Goal: Task Accomplishment & Management: Manage account settings

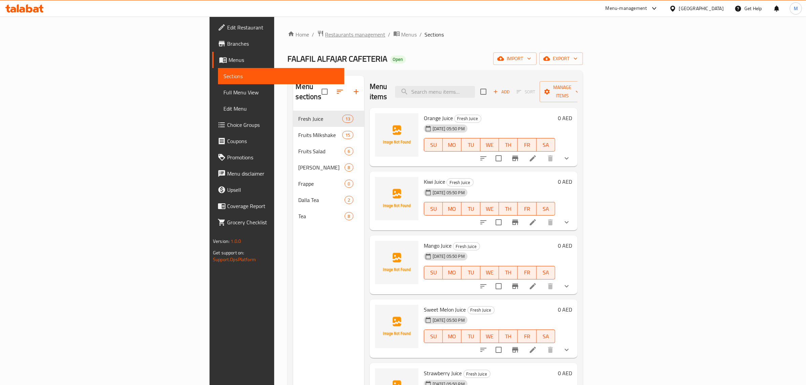
drag, startPoint x: 0, startPoint y: 0, endPoint x: 232, endPoint y: 33, distance: 234.6
click at [325, 33] on span "Restaurants management" at bounding box center [355, 34] width 60 height 8
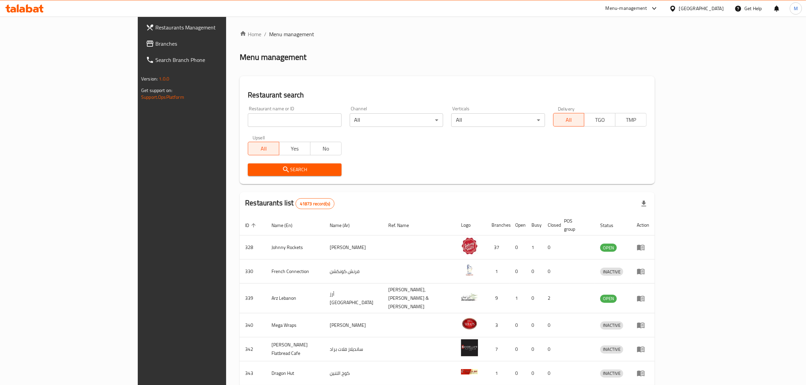
click at [155, 42] on span "Branches" at bounding box center [211, 44] width 112 height 8
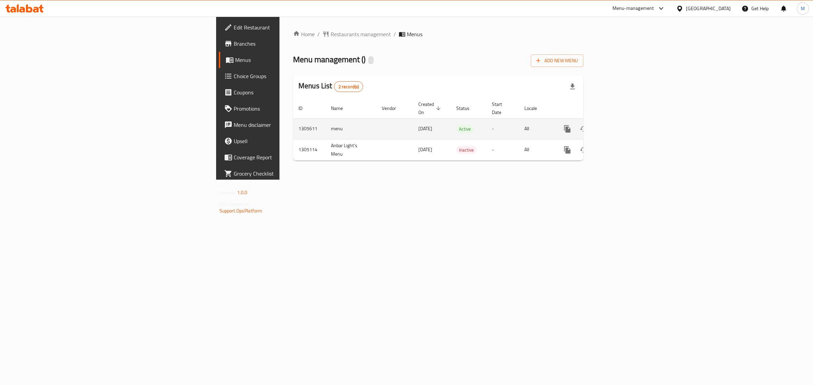
click at [325, 119] on td "menu" at bounding box center [350, 129] width 51 height 21
copy td "menu"
click at [293, 124] on td "1305611" at bounding box center [309, 129] width 33 height 21
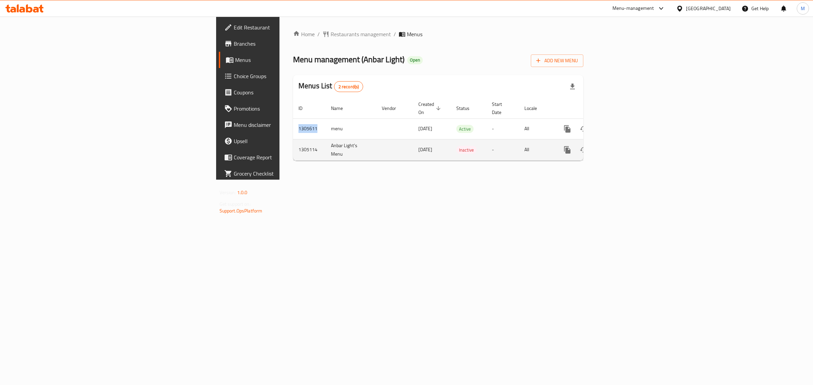
copy td "1305611"
click at [391, 92] on div "Menus List 2 record(s)" at bounding box center [438, 86] width 290 height 23
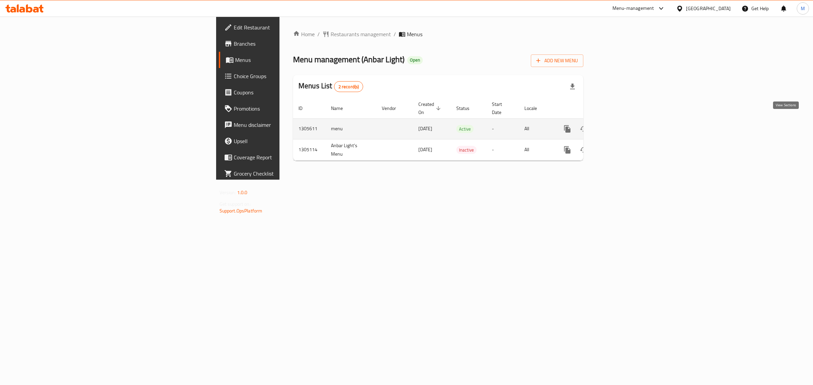
click at [619, 126] on icon "enhanced table" at bounding box center [616, 129] width 6 height 6
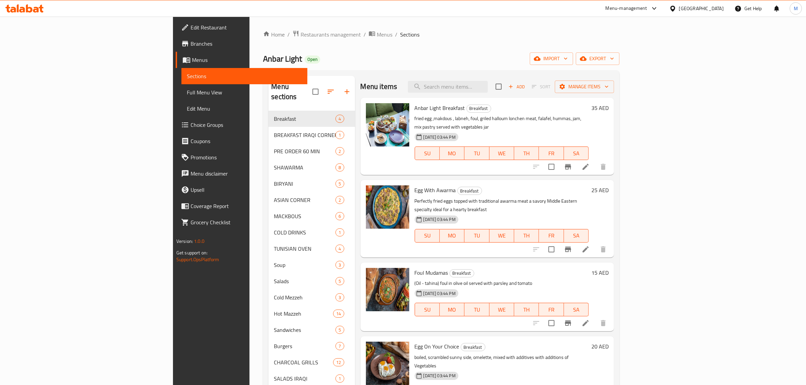
click at [592, 183] on div "Egg With Awarma Breakfast Perfectly fried eggs topped with traditional awarma m…" at bounding box center [502, 219] width 180 height 72
click at [590, 163] on icon at bounding box center [586, 167] width 8 height 8
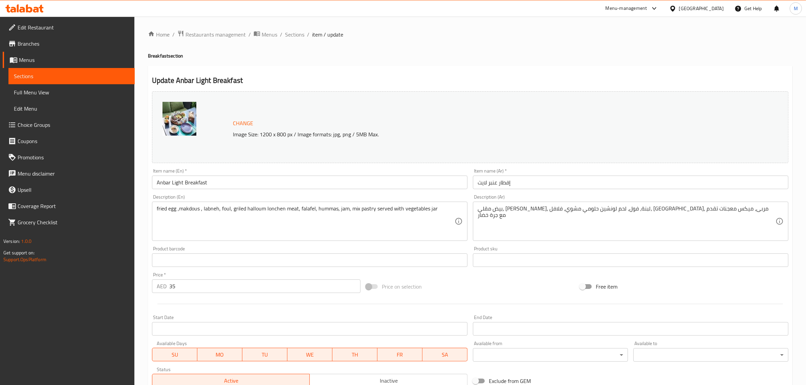
click at [346, 243] on div "Description (En) fried egg ,makdous , labneh, foul, griled halloum lonchen meat…" at bounding box center [309, 218] width 321 height 52
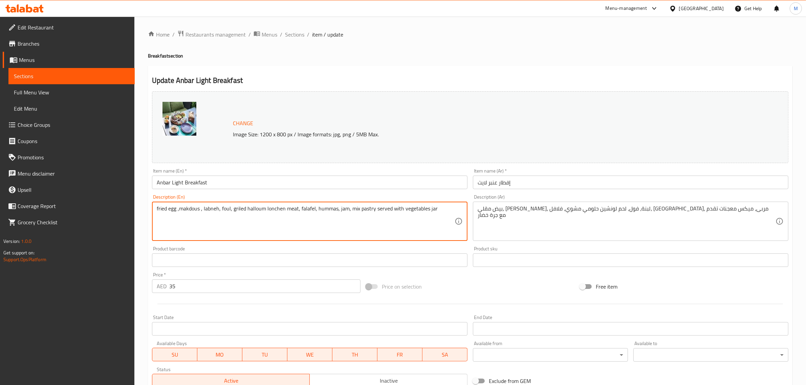
paste textarea "fried egg ,makdous , laboeh, foul, griled halloum lonchen meat, falafel, hummas…"
click at [200, 215] on textarea "fried egg ,makdous , labneh, foul, griled halloum lonchen meat, falafel, hummas…" at bounding box center [306, 222] width 298 height 32
click at [272, 209] on textarea "fried egg ,makdous , labneh, foul, griled halloum lonchen meat, falafel, hummas…" at bounding box center [306, 222] width 298 height 32
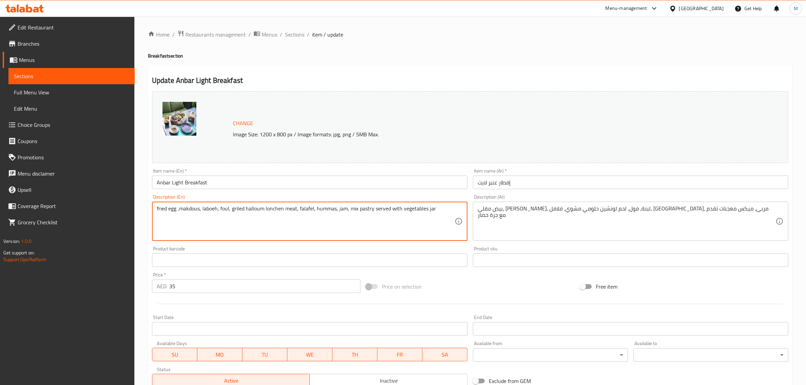
click at [345, 211] on textarea "fried egg ,makdous, laboeh, foul, griled halloum lonchen meat, falafel, hummas,…" at bounding box center [306, 222] width 298 height 32
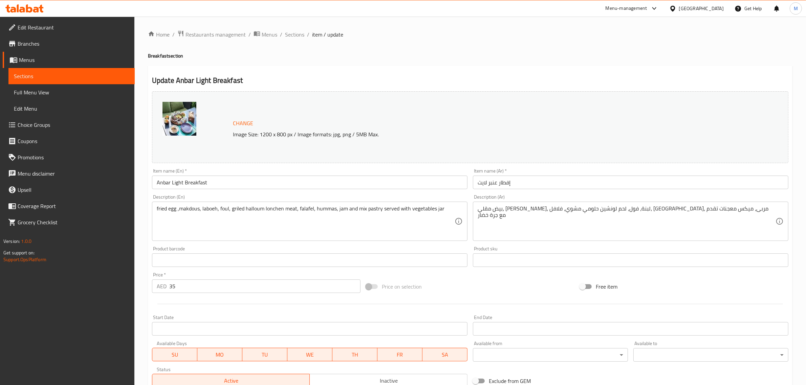
click at [430, 206] on textarea "fried egg ,makdous, laboeh, foul, griled halloum lonchen meat, falafel, hummas,…" at bounding box center [306, 222] width 298 height 32
click at [458, 206] on div "fried egg ,makdous, laboeh, foul, griled halloum lonchen meat, falafel, hummas,…" at bounding box center [310, 221] width 316 height 39
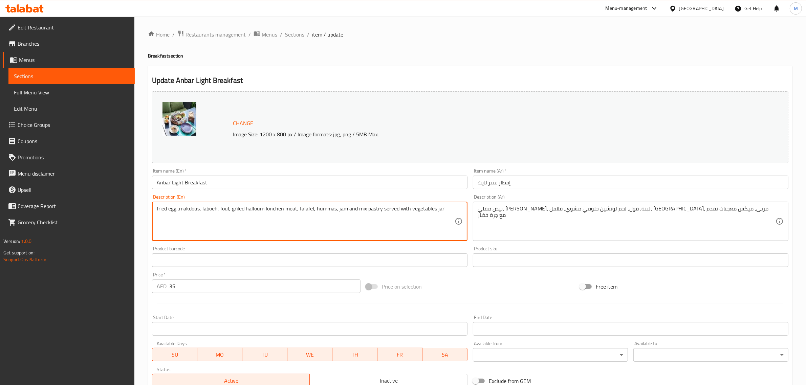
click at [450, 206] on textarea "fried egg ,makdous, laboeh, foul, griled halloum lonchen meat, falafel, hummas,…" at bounding box center [306, 222] width 298 height 32
type textarea "fried egg ,makdous, laboeh, foul, griled halloum lonchen meat, falafel, hummas,…"
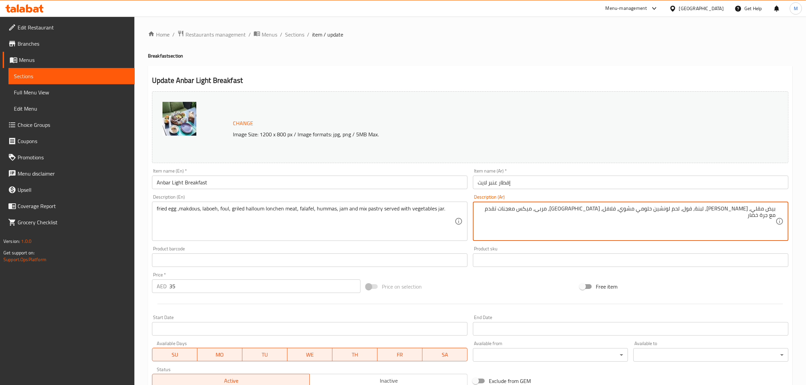
paste textarea "بيض مقلي، مكدوس، لبنة، فول، حلوم مشوي، لانشون، فلافل، حمص، مربى، ومخبوزات مشكلة…"
click at [681, 210] on textarea "بيض مقلي، مكدوس، لبنة، فول، لحم لونشين حلومي مشوي، فلافل، حمص، مربى، ميكس معجنا…" at bounding box center [627, 222] width 298 height 32
click at [657, 220] on textarea "بيض مقلي، مكدوس، لبنة، فول، لحم لونشين حلومي مشوي، فلافل، حمص، مربى، ميكس معجنا…" at bounding box center [627, 222] width 298 height 32
click at [678, 205] on div "بيض مقلي، مكدوس، لبنة، فول، لحم لونشين حلومي مشوي، فلافل، حمص، مربى، ميكس معجنا…" at bounding box center [631, 221] width 316 height 39
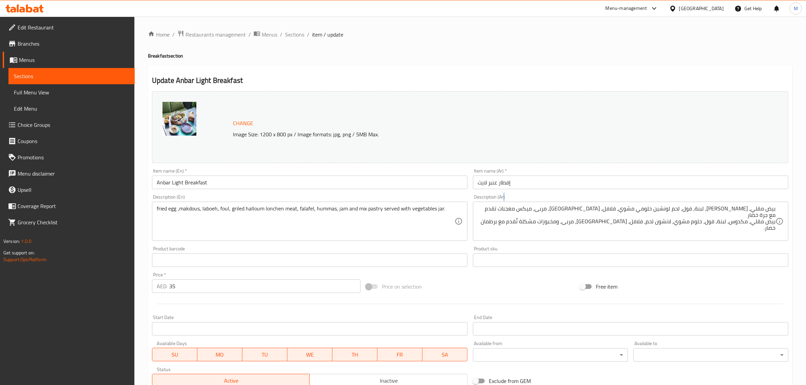
click at [678, 205] on div "بيض مقلي، مكدوس، لبنة، فول، لحم لونشين حلومي مشوي، فلافل، حمص، مربى، ميكس معجنا…" at bounding box center [631, 221] width 316 height 39
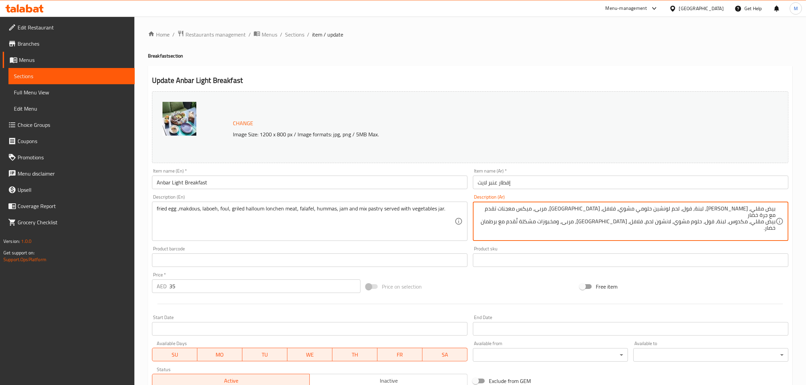
click at [686, 209] on textarea "بيض مقلي، مكدوس، لبنة، فول، لحم لونشين حلومي مشوي، فلافل، حمص، مربى، ميكس معجنا…" at bounding box center [627, 222] width 298 height 32
type textarea "بيض مقلي، مكدوس، لبنة، فول، حلوم مشوي، لانشون لحم، فلافل، حمص، مربى، ومخبوزات م…"
click at [513, 273] on div "Change Image Size: 1200 x 800 px / Image formats: jpg, png / 5MB Max. Item name…" at bounding box center [470, 240] width 642 height 302
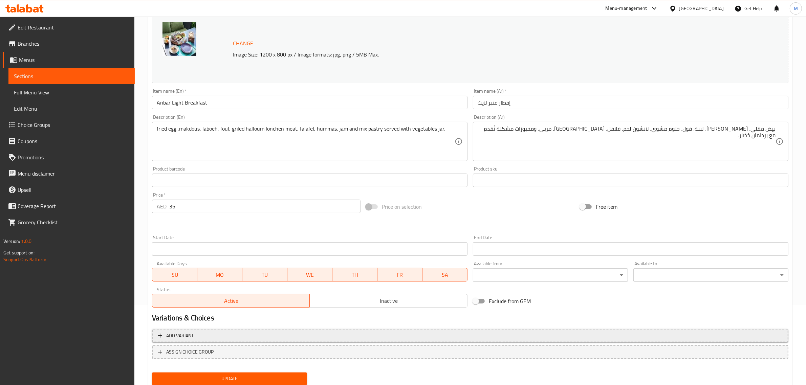
scroll to position [102, 0]
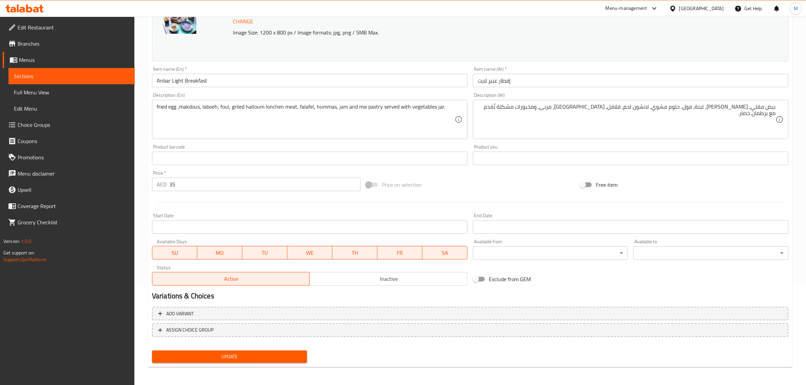
click at [246, 353] on span "Update" at bounding box center [229, 357] width 144 height 8
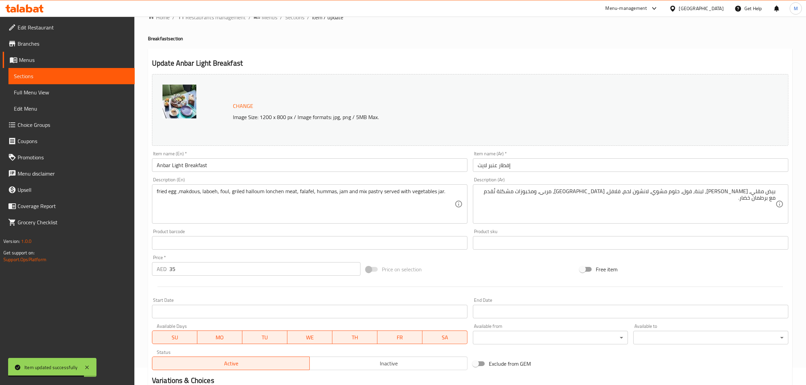
scroll to position [0, 0]
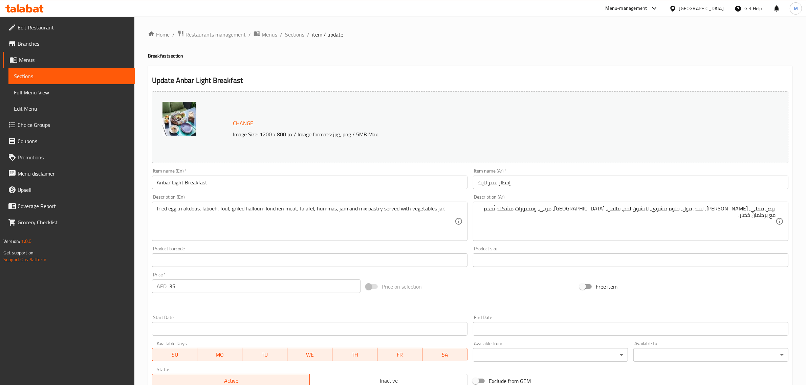
click at [319, 57] on h4 "Breakfast section" at bounding box center [470, 55] width 645 height 7
click at [300, 37] on span "Sections" at bounding box center [294, 34] width 19 height 8
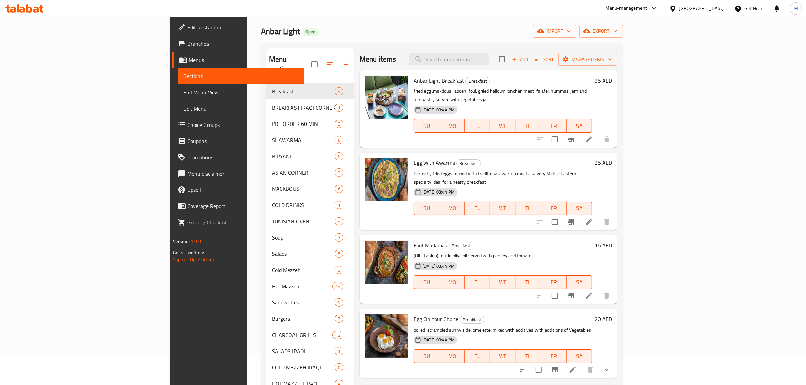
scroll to position [42, 0]
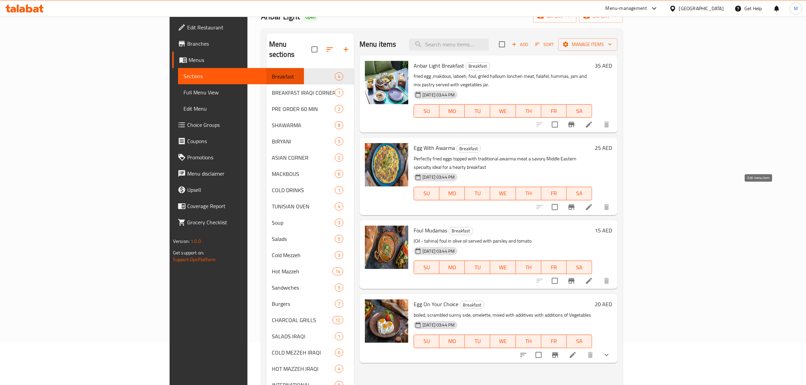
click at [593, 203] on icon at bounding box center [589, 207] width 8 height 8
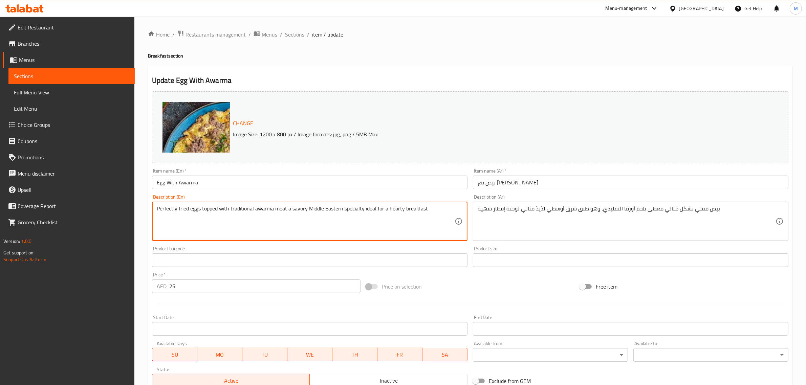
paste textarea "fried egg with awarma meat"
click at [305, 216] on textarea "fried egg with awarma meat." at bounding box center [306, 222] width 298 height 32
type textarea "Fried egg with awarma meat."
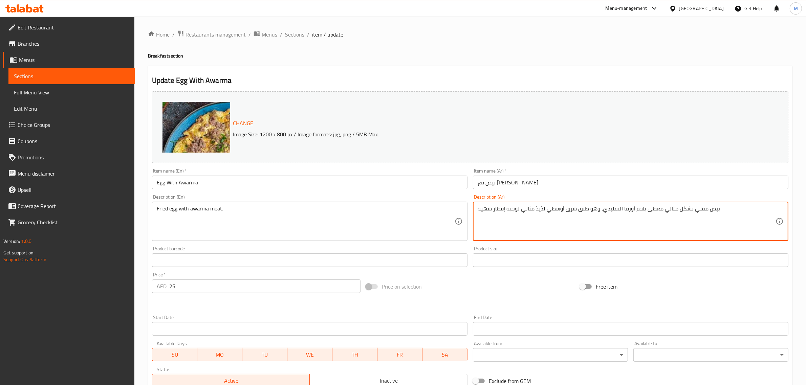
paste textarea "مع لحم عوارمة."
click at [491, 212] on textarea "بيض مقلي مع لحم عوارمة." at bounding box center [627, 222] width 298 height 32
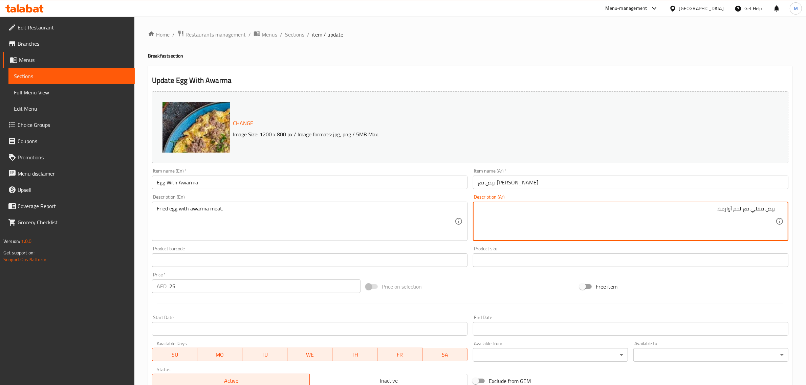
drag, startPoint x: 733, startPoint y: 206, endPoint x: 707, endPoint y: 211, distance: 26.5
click at [708, 211] on textarea "بيض مقلي مع لحم أوارمة." at bounding box center [627, 222] width 298 height 32
paste textarea
type textarea "بيض مقلي مع لحم أوارما."
click at [500, 284] on div "Price on selection" at bounding box center [470, 287] width 214 height 18
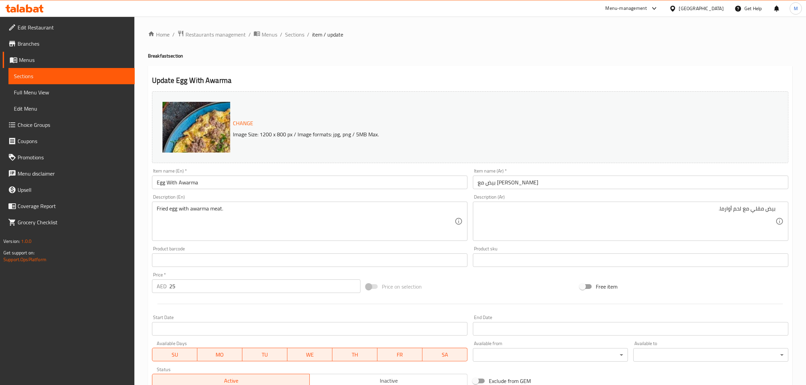
click at [493, 280] on div "Price on selection" at bounding box center [470, 287] width 214 height 18
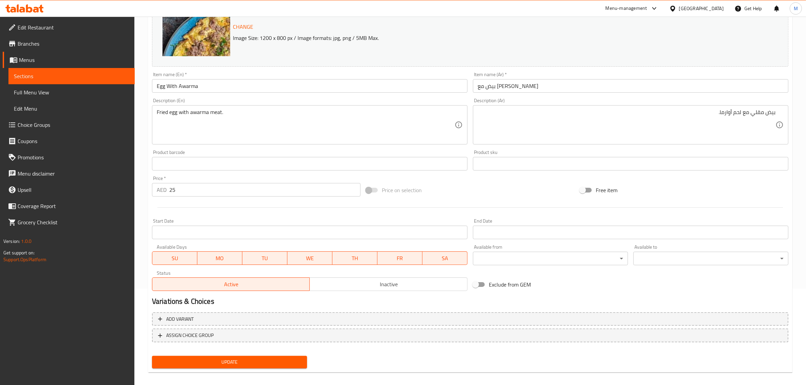
scroll to position [102, 0]
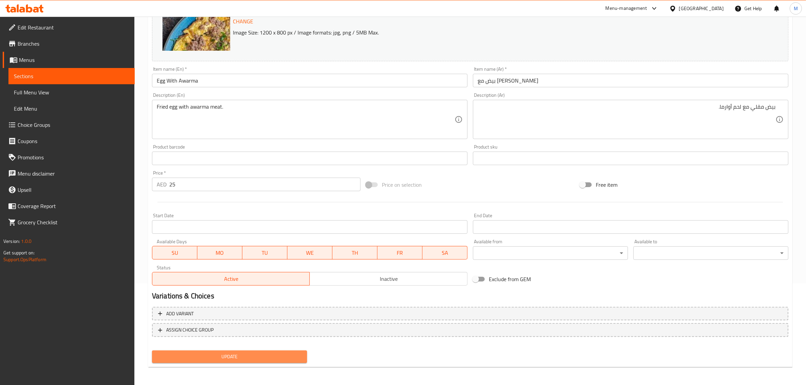
click at [234, 357] on span "Update" at bounding box center [229, 357] width 144 height 8
click at [399, 344] on nav at bounding box center [470, 342] width 637 height 5
click at [268, 359] on span "Update" at bounding box center [229, 357] width 144 height 8
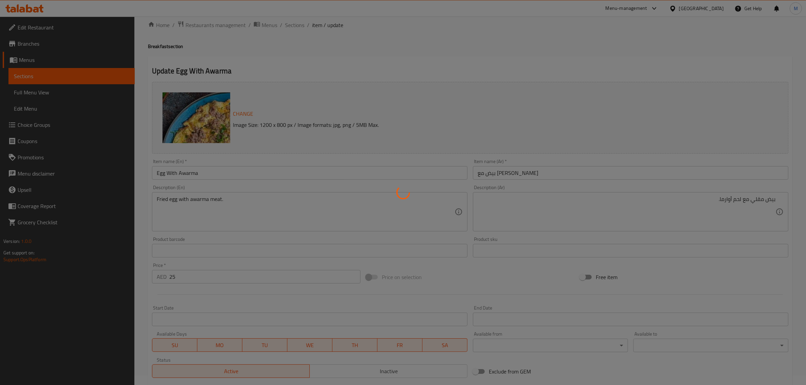
scroll to position [0, 0]
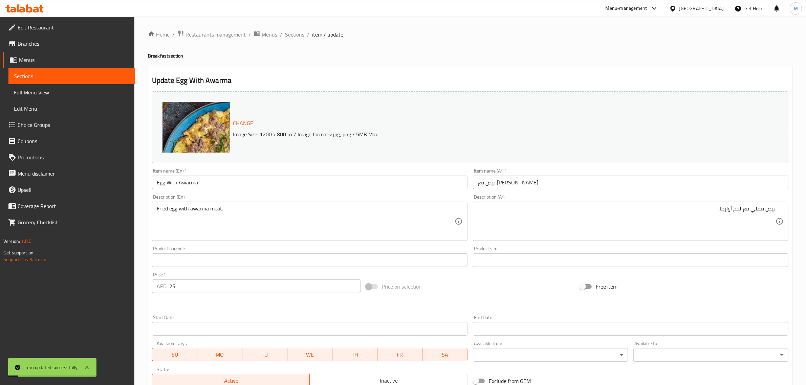
click at [298, 34] on span "Sections" at bounding box center [294, 34] width 19 height 8
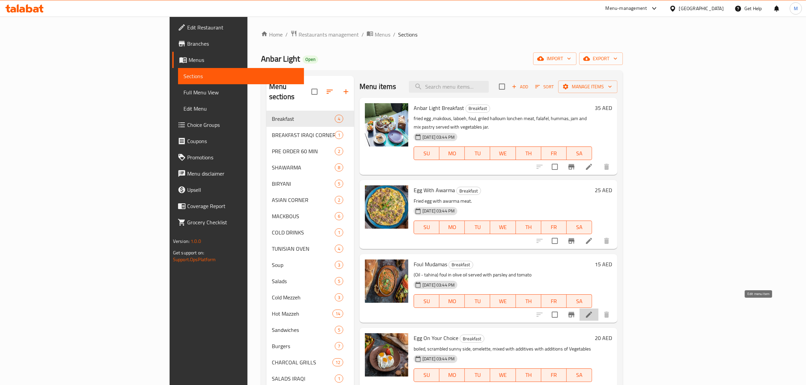
click at [592, 312] on icon at bounding box center [589, 315] width 6 height 6
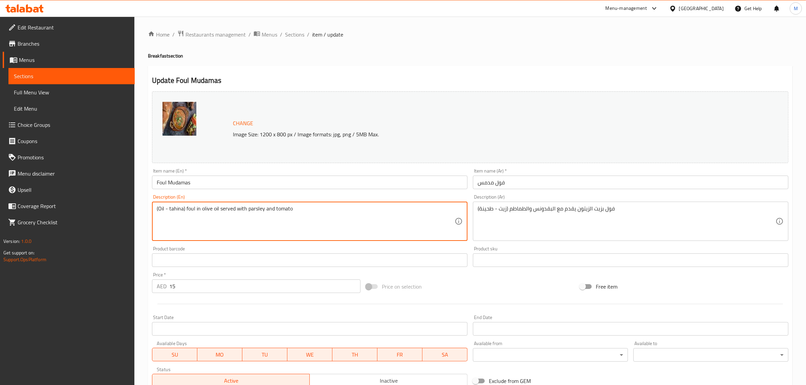
paste textarea "(Oil - tahina) foul in olive oil served with parsiey and tomato"
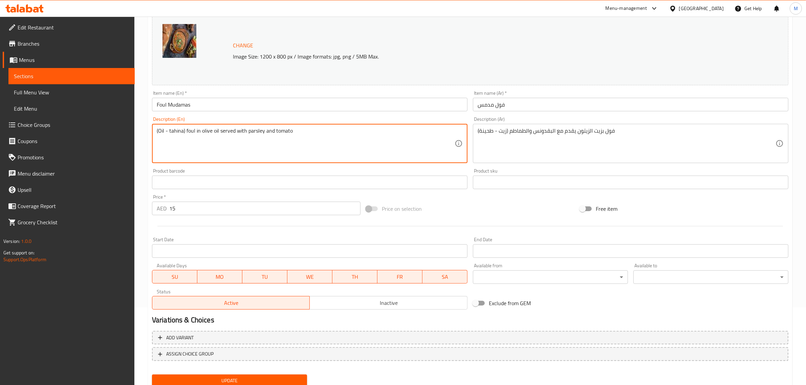
scroll to position [102, 0]
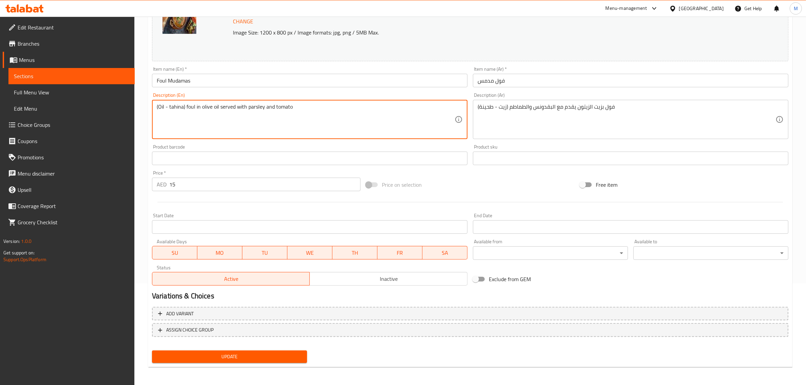
type textarea "(Oil - tahina) foul in olive oil served with parsley and tomato"
click at [251, 363] on div "Update" at bounding box center [229, 357] width 161 height 18
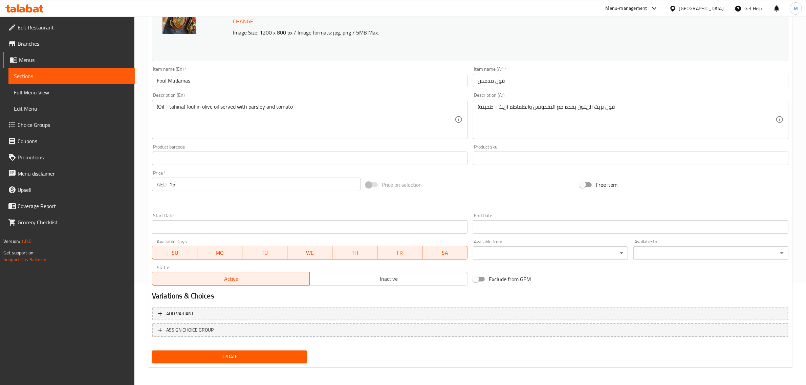
click at [252, 354] on span "Update" at bounding box center [229, 357] width 144 height 8
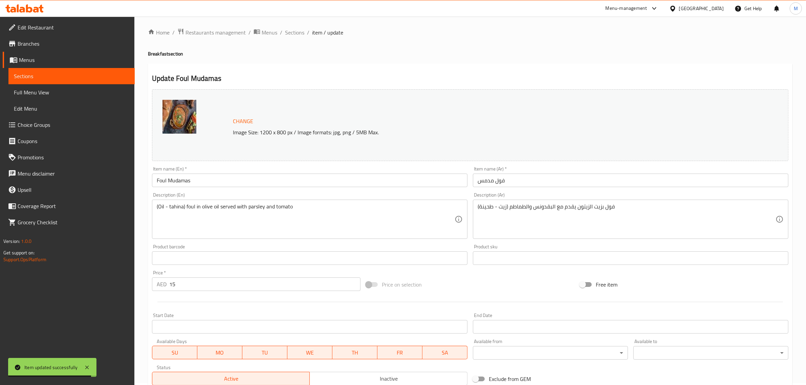
scroll to position [0, 0]
click at [293, 36] on span "Sections" at bounding box center [294, 34] width 19 height 8
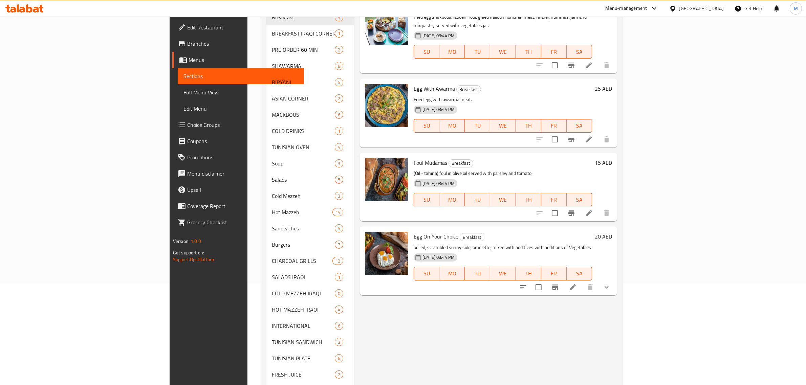
scroll to position [127, 0]
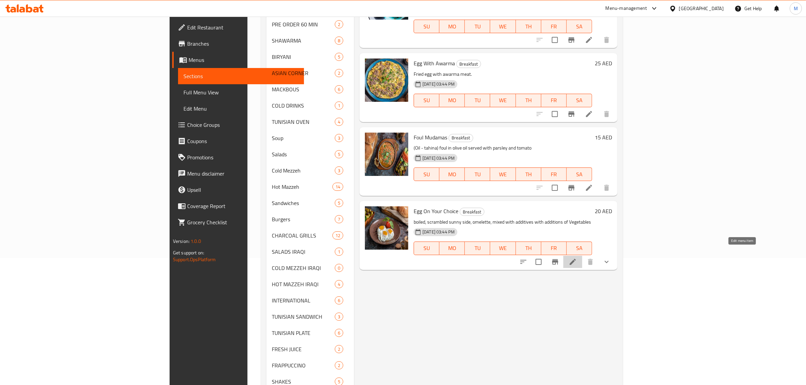
click at [577, 258] on icon at bounding box center [573, 262] width 8 height 8
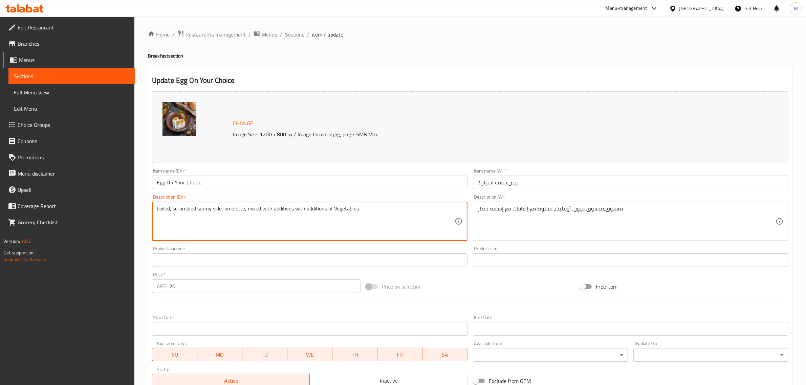
paste textarea "boiled, scrambled sunny side, mixed with additives with additions of Vegetables"
paste textarea
type textarea "boiled, scrambled sunny side, mixed with additives with additions of Vegetables"
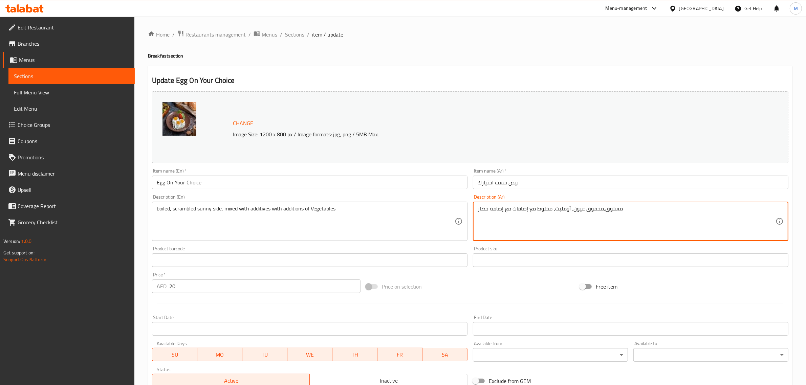
paste textarea "بيض مسلوق، أو بيض مخفوق، أو عيون، أو مخلوط مع إضافات، مع خضروات مضافة."
type textarea "بيض مسلوق، أو بيض مخفوق، أو عيون، أو مخلوط مع إضافات، مع خضروات مضافة."
click at [482, 290] on div "Price on selection" at bounding box center [470, 287] width 214 height 18
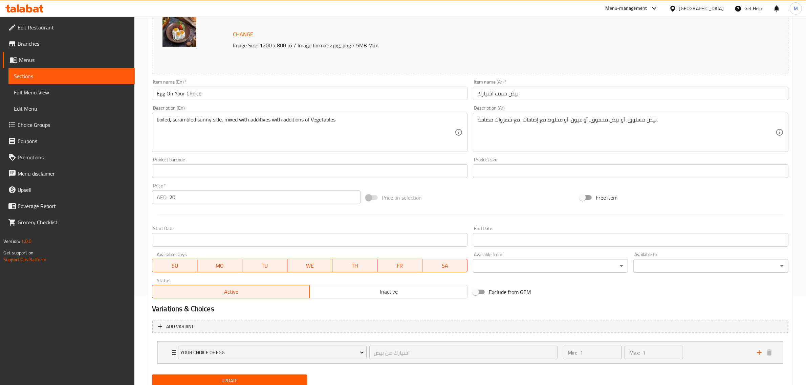
scroll to position [114, 0]
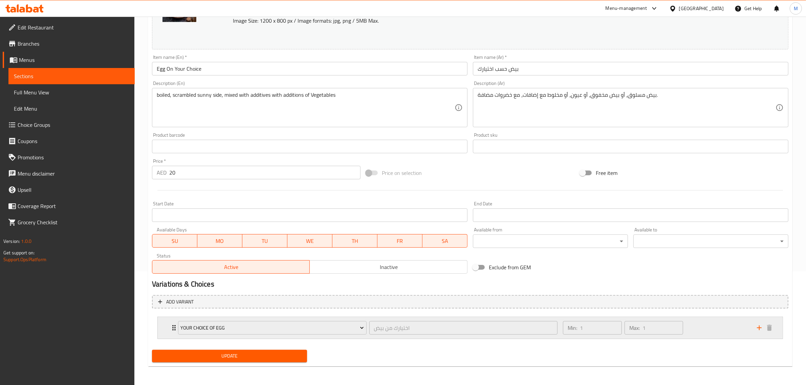
click at [699, 324] on div "Min: 1 ​ Max: 1 ​" at bounding box center [656, 328] width 194 height 22
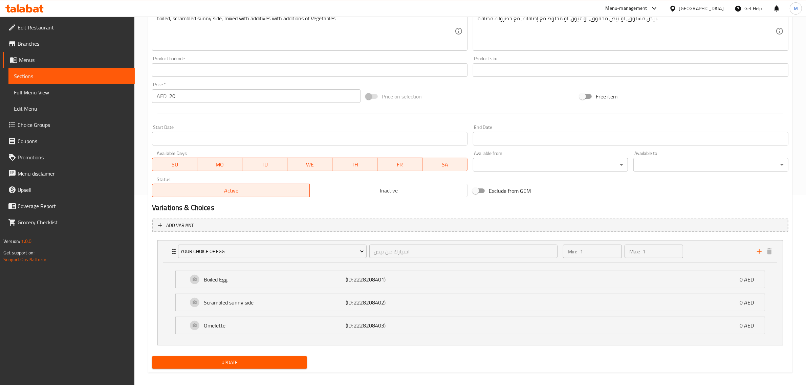
scroll to position [197, 0]
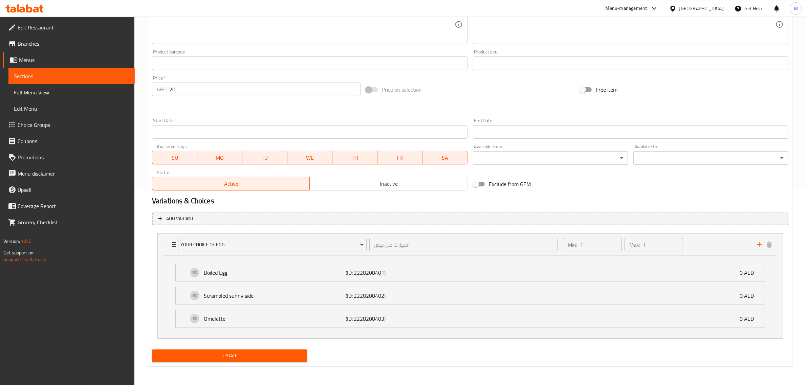
click at [285, 356] on span "Update" at bounding box center [229, 356] width 144 height 8
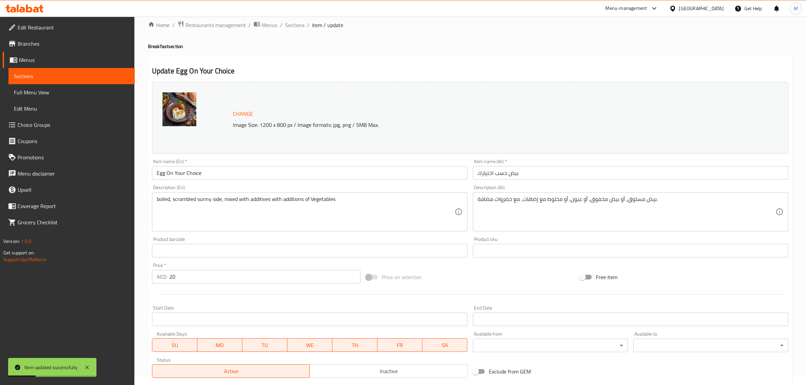
scroll to position [0, 0]
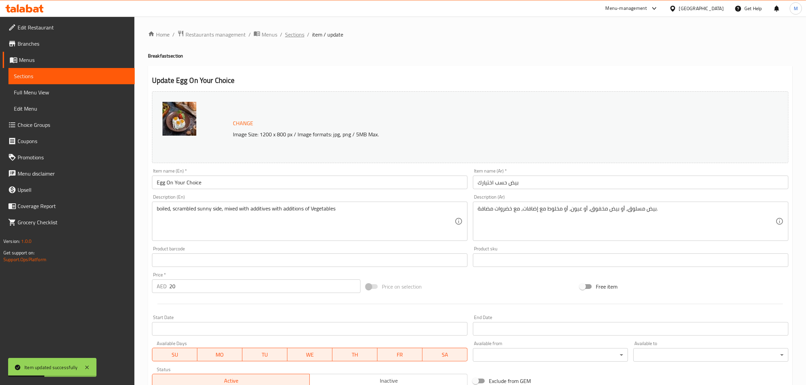
click at [299, 36] on span "Sections" at bounding box center [294, 34] width 19 height 8
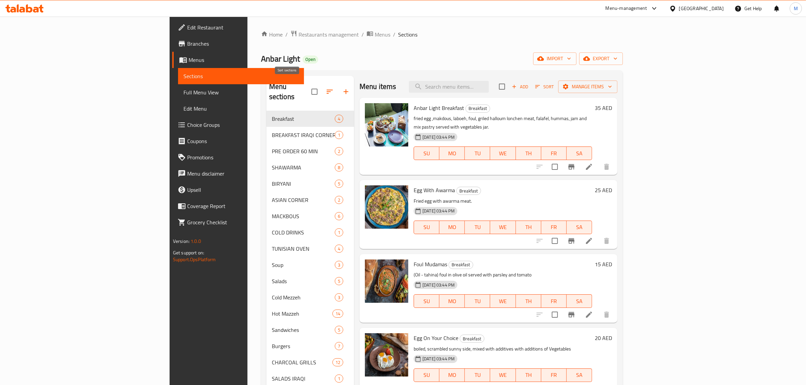
click at [326, 90] on icon "button" at bounding box center [330, 92] width 8 height 8
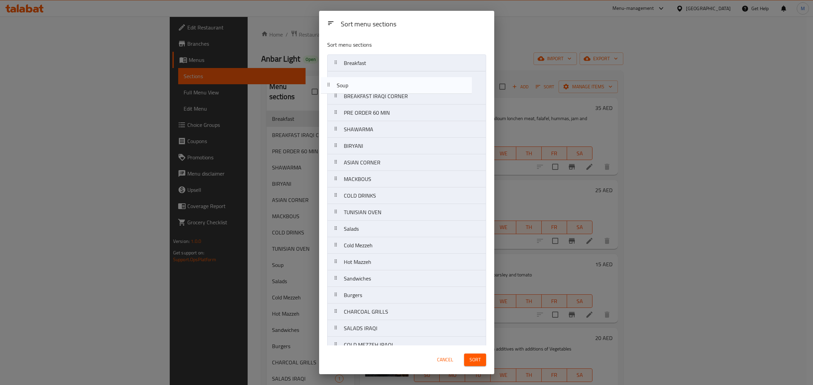
drag, startPoint x: 366, startPoint y: 216, endPoint x: 359, endPoint y: 86, distance: 130.6
click at [359, 86] on nav "Breakfast BREAKFAST IRAQI CORNER PRE ORDER 60 MIN SHAWARMA BIRYANI ASIAN CORNER…" at bounding box center [406, 262] width 159 height 415
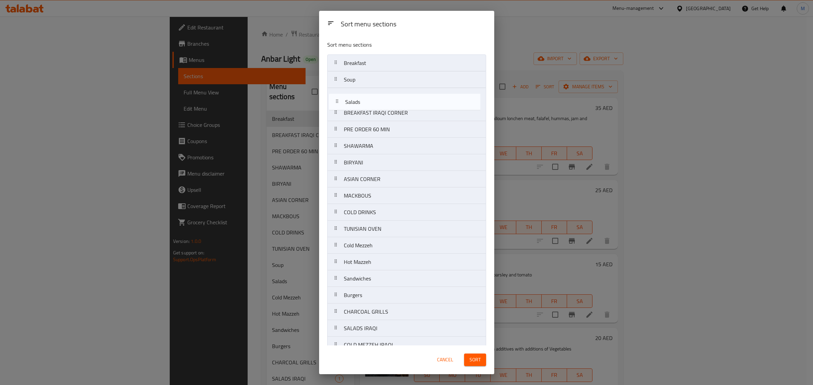
drag, startPoint x: 373, startPoint y: 235, endPoint x: 375, endPoint y: 105, distance: 129.7
click at [375, 105] on nav "Breakfast Soup BREAKFAST IRAQI CORNER PRE ORDER 60 MIN SHAWARMA BIRYANI ASIAN C…" at bounding box center [406, 262] width 159 height 415
drag, startPoint x: 407, startPoint y: 250, endPoint x: 422, endPoint y: 118, distance: 132.9
click at [422, 118] on nav "Breakfast Soup Salads BREAKFAST IRAQI CORNER PRE ORDER 60 MIN SHAWARMA BIRYANI …" at bounding box center [406, 262] width 159 height 415
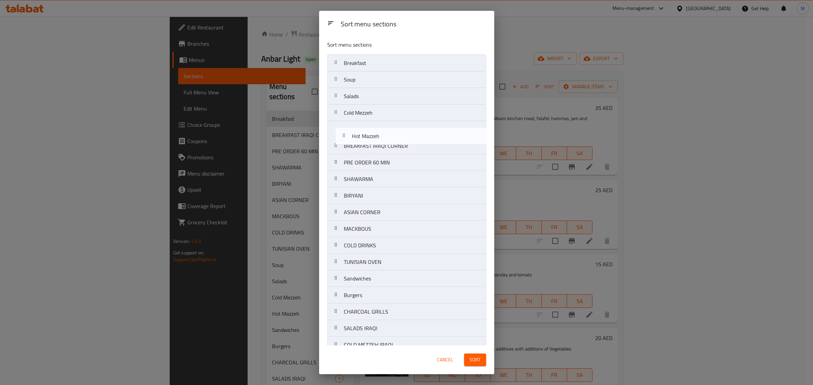
drag, startPoint x: 389, startPoint y: 266, endPoint x: 398, endPoint y: 134, distance: 132.0
click at [398, 134] on nav "Breakfast Soup Salads Cold Mezzeh BREAKFAST IRAQI CORNER PRE ORDER 60 MIN SHAWA…" at bounding box center [406, 262] width 159 height 415
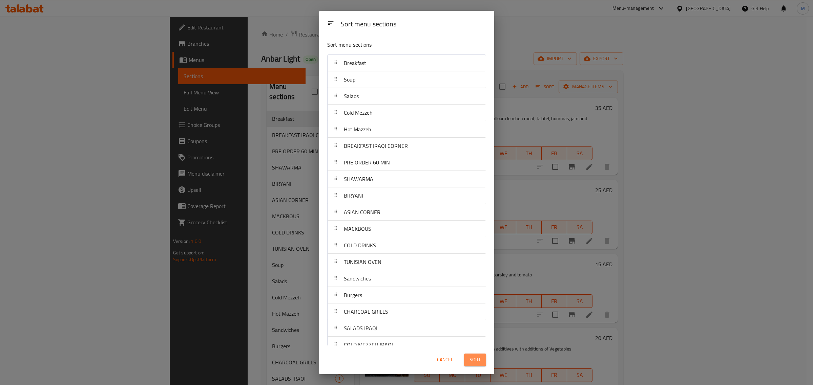
click at [475, 361] on span "Sort" at bounding box center [474, 360] width 11 height 8
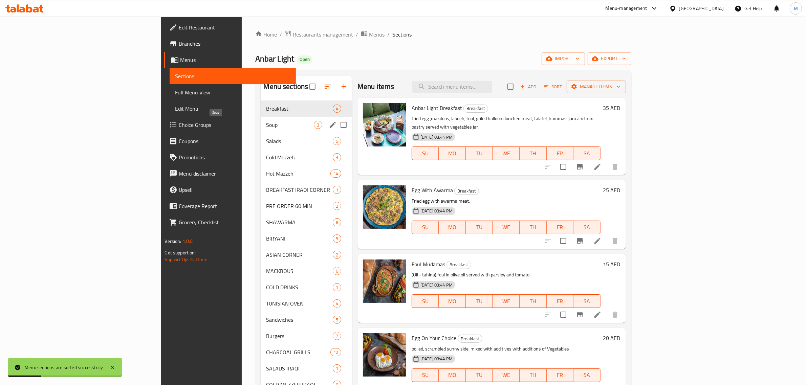
click at [266, 123] on span "Soup" at bounding box center [289, 125] width 47 height 8
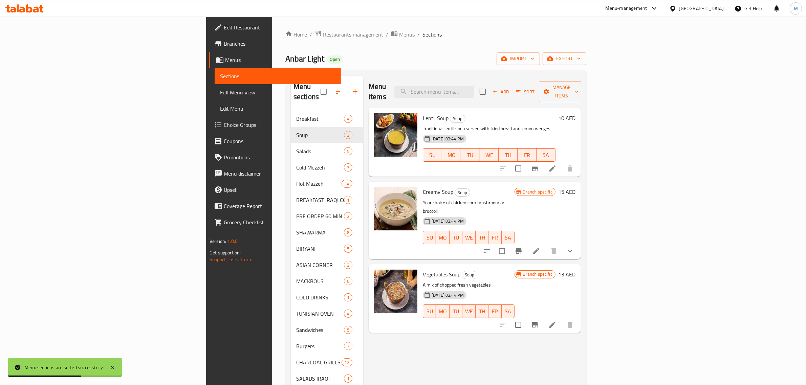
click at [517, 215] on div "13-08-2025 03:44 PM SU MO TU WE TH FR SA" at bounding box center [468, 233] width 97 height 37
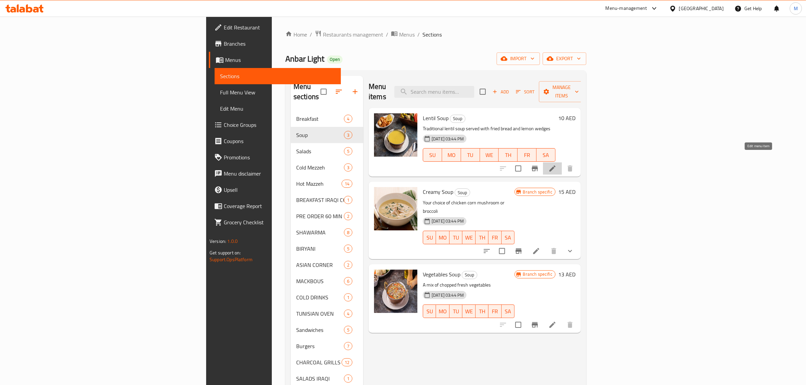
click at [557, 165] on icon at bounding box center [553, 169] width 8 height 8
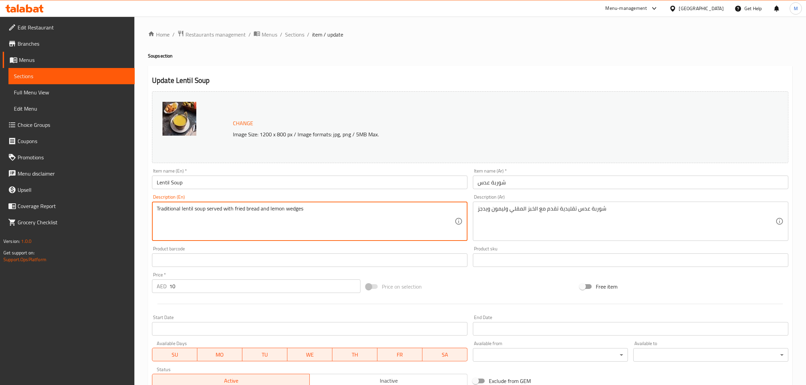
paste textarea "Traditional lentil soup served with fried bread & lemon wedges"
click at [291, 214] on textarea "Traditional lentil soup served with fried bread and lemon wedges Traditional le…" at bounding box center [306, 222] width 298 height 32
type textarea "Traditional lentil soup served with fried bread and lemon wedges"
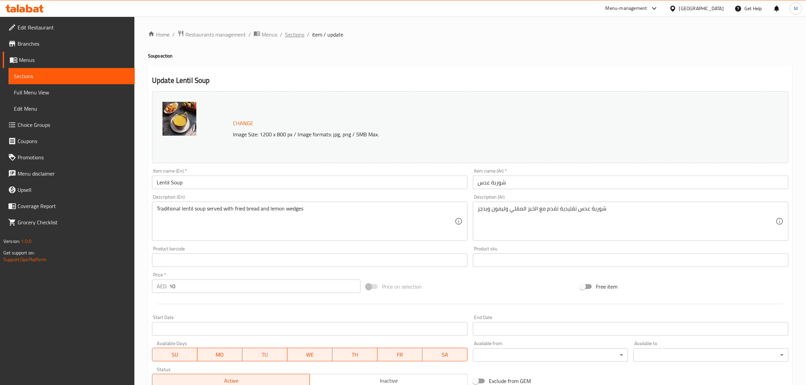
click at [297, 37] on span "Sections" at bounding box center [294, 34] width 19 height 8
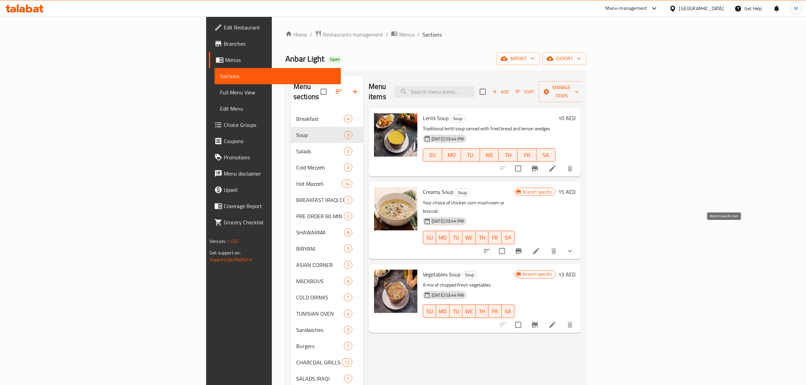
click at [523, 247] on icon "Branch-specific-item" at bounding box center [519, 251] width 8 height 8
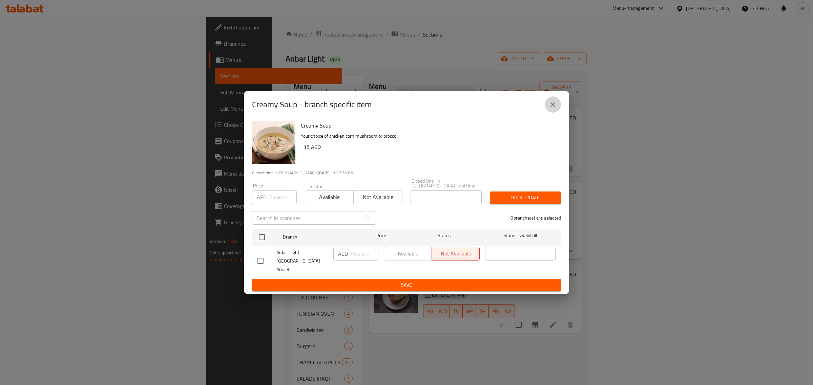
click at [556, 107] on icon "close" at bounding box center [553, 105] width 8 height 8
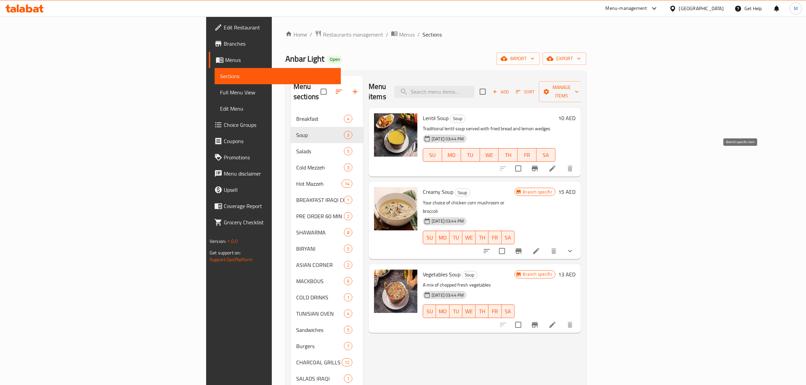
click at [538, 166] on icon "Branch-specific-item" at bounding box center [535, 168] width 6 height 5
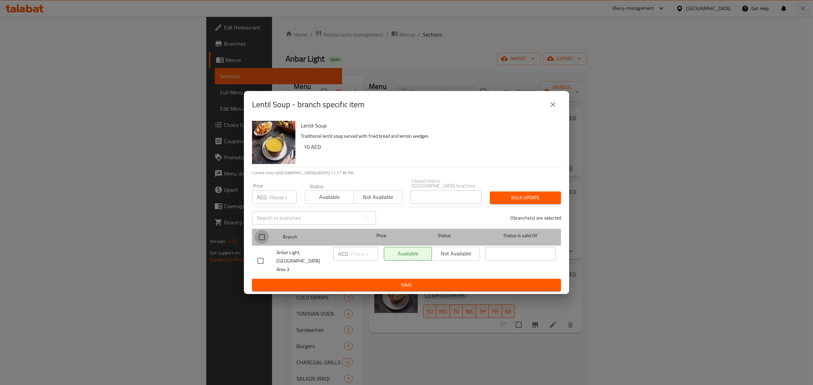
click at [263, 241] on input "checkbox" at bounding box center [262, 237] width 14 height 14
checkbox input "true"
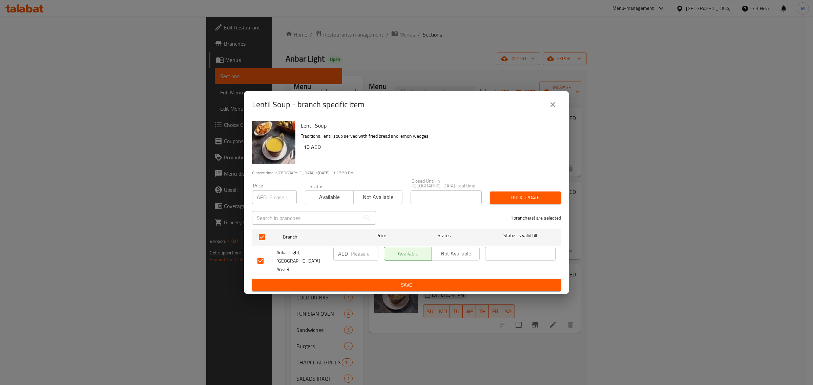
click at [364, 256] on input "number" at bounding box center [364, 254] width 28 height 14
type input "10"
click at [380, 281] on span "Save" at bounding box center [406, 285] width 298 height 8
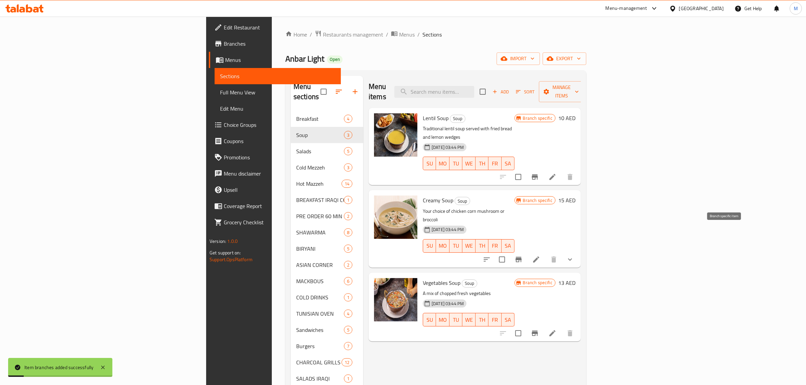
click at [522, 257] on icon "Branch-specific-item" at bounding box center [519, 259] width 6 height 5
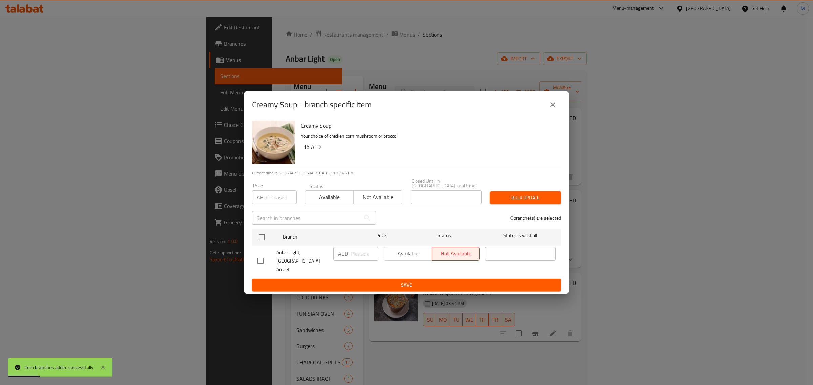
click at [261, 263] on input "checkbox" at bounding box center [260, 261] width 14 height 14
checkbox input "true"
click at [356, 260] on input "number" at bounding box center [364, 254] width 28 height 14
type input "15"
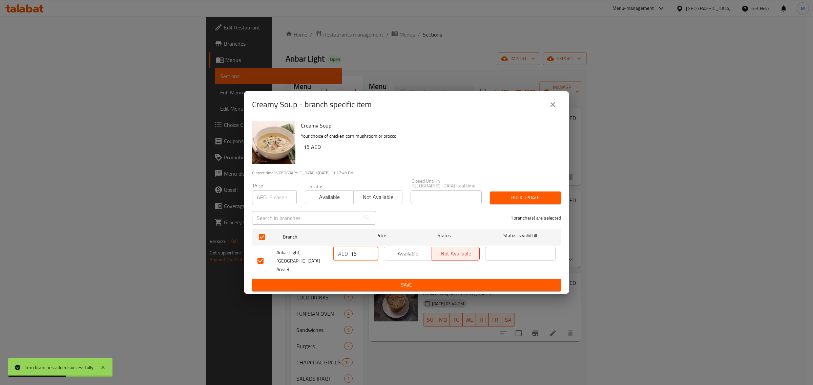
click at [376, 283] on span "Save" at bounding box center [406, 285] width 298 height 8
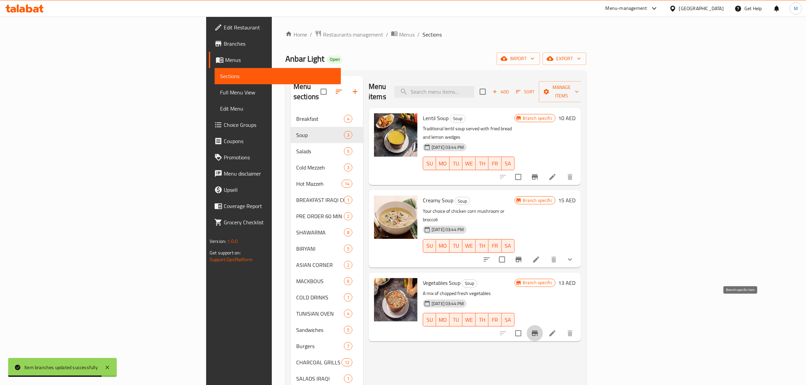
click at [538, 331] on icon "Branch-specific-item" at bounding box center [535, 333] width 6 height 5
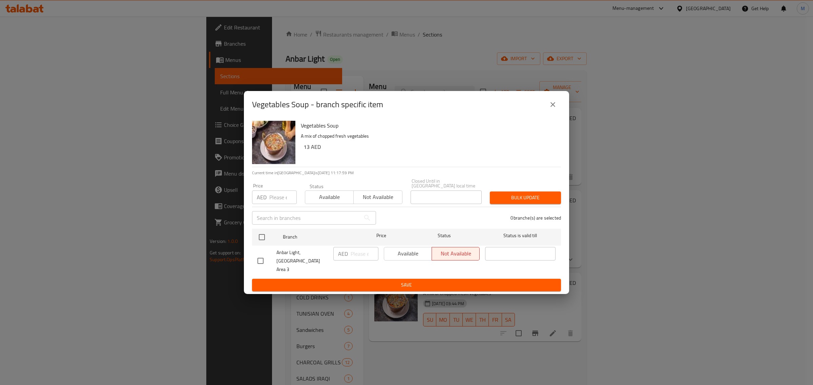
click at [262, 261] on input "checkbox" at bounding box center [260, 261] width 14 height 14
checkbox input "true"
click at [362, 257] on input "number" at bounding box center [364, 254] width 28 height 14
type input "13"
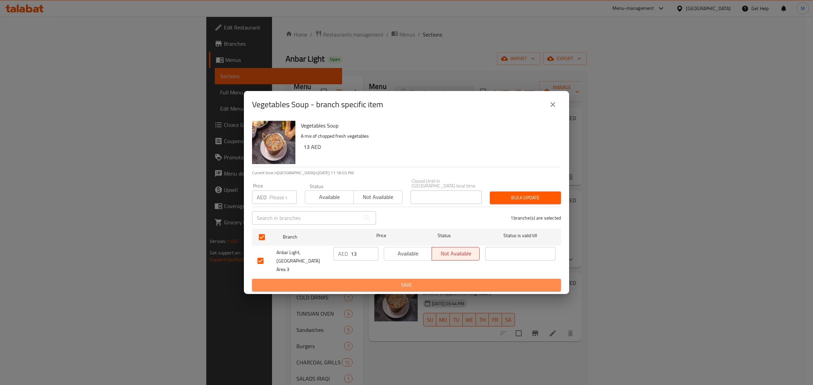
click at [390, 281] on span "Save" at bounding box center [406, 285] width 298 height 8
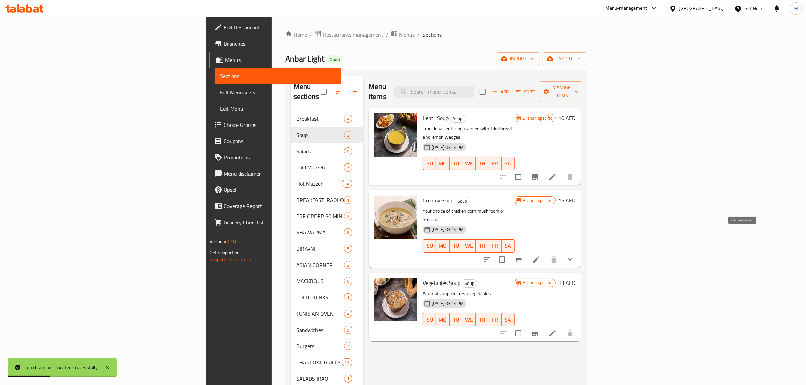
click at [540, 256] on icon at bounding box center [536, 260] width 8 height 8
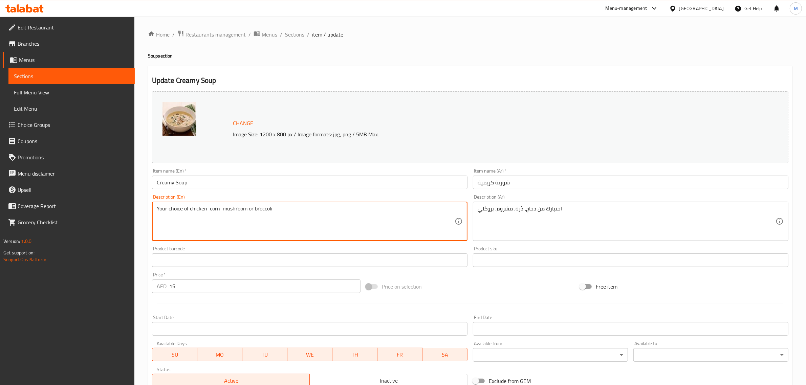
paste textarea "Your choice of chicken , corn , mushroom , broccoli"
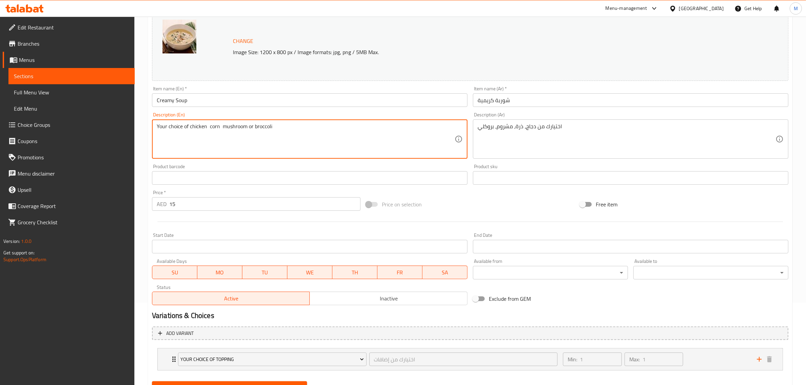
scroll to position [114, 0]
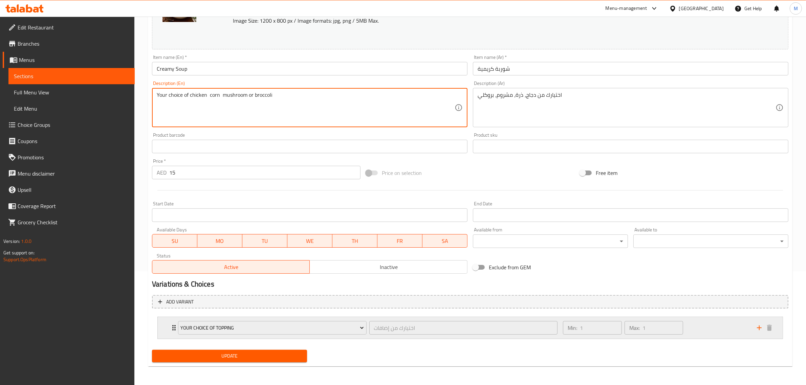
click at [707, 332] on div "Min: 1 ​ Max: 1 ​" at bounding box center [656, 328] width 194 height 22
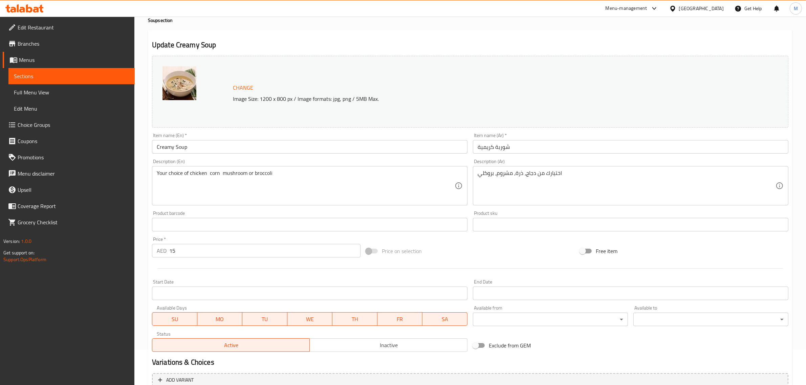
scroll to position [29, 0]
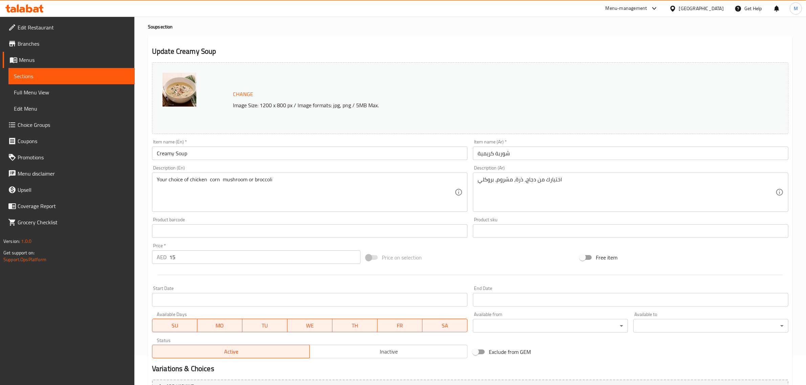
click at [221, 180] on textarea "Your choice of chicken corn mushroom or broccoli" at bounding box center [306, 192] width 298 height 32
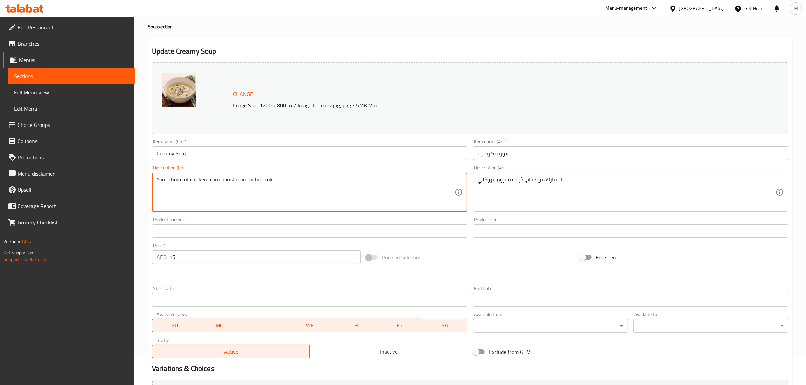
click at [221, 180] on textarea "Your choice of chicken corn mushroom or broccoli" at bounding box center [306, 192] width 298 height 32
paste textarea ", corn , mushroom , broccoli"
click at [250, 180] on textarea "Your choice of chicken , corn , mushroom , broccoli" at bounding box center [306, 192] width 298 height 32
type textarea "Your choice of chicken, corn, mushroom and broccoli."
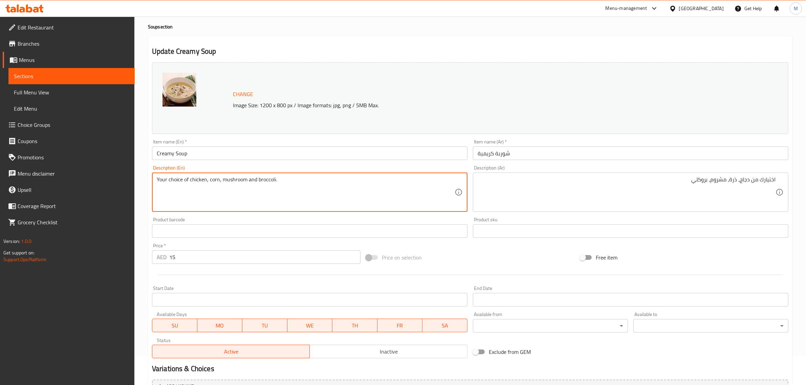
click at [280, 183] on textarea "Your choice of chicken, corn, mushroom and broccoli." at bounding box center [306, 192] width 298 height 32
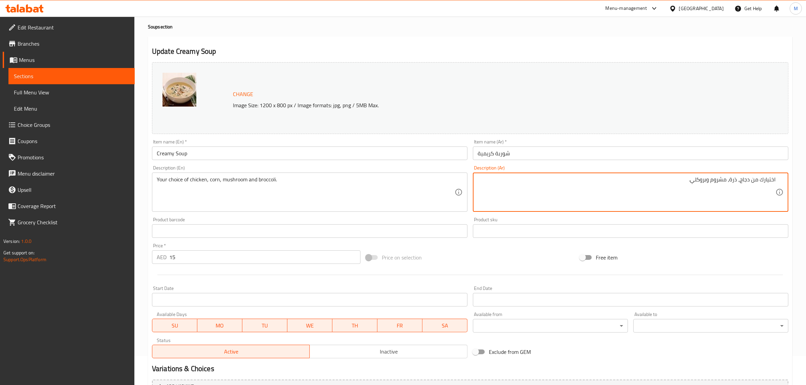
type textarea "اختيارك من دجاج، ذرة، مشروم وبروكلي."
click at [491, 273] on div at bounding box center [470, 275] width 642 height 17
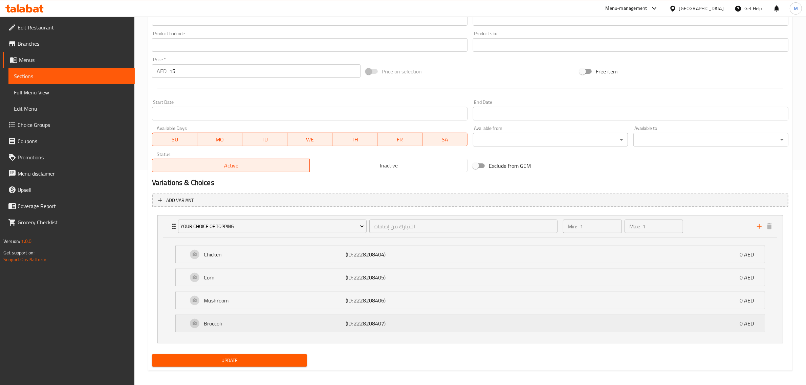
scroll to position [220, 0]
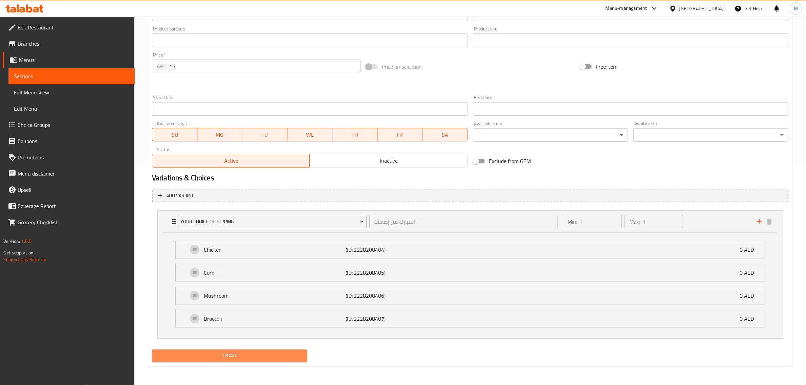
click at [260, 355] on span "Update" at bounding box center [229, 356] width 144 height 8
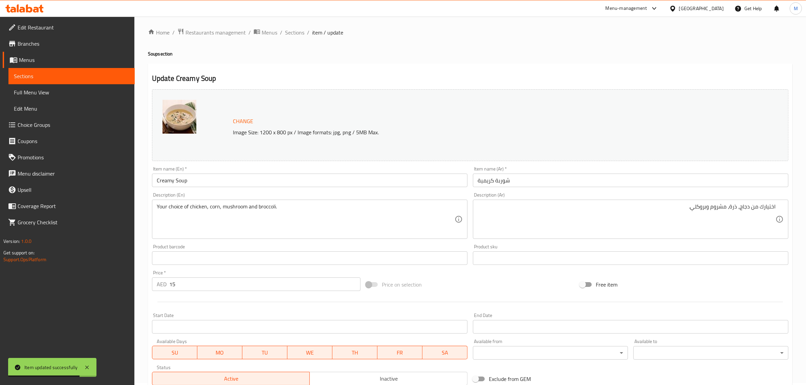
scroll to position [0, 0]
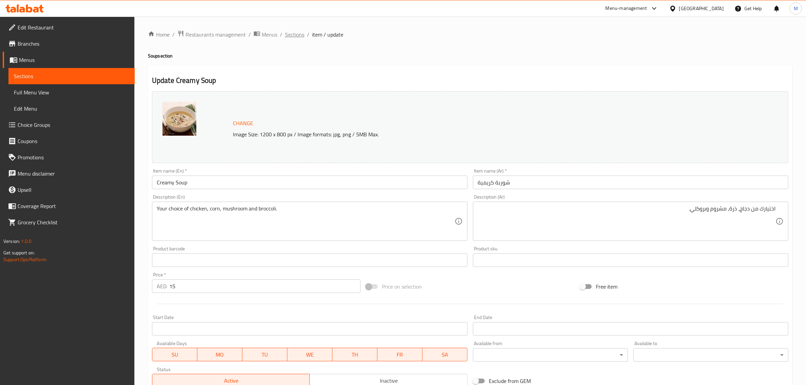
click at [293, 36] on span "Sections" at bounding box center [294, 34] width 19 height 8
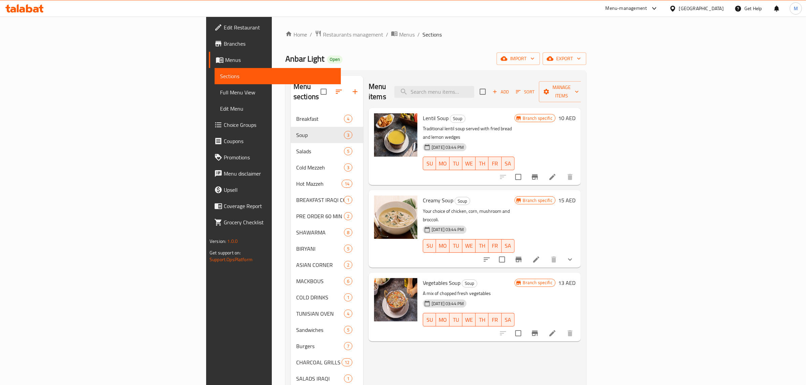
click at [515, 278] on h6 "Vegetables Soup Soup" at bounding box center [469, 282] width 92 height 9
click at [557, 329] on icon at bounding box center [553, 333] width 8 height 8
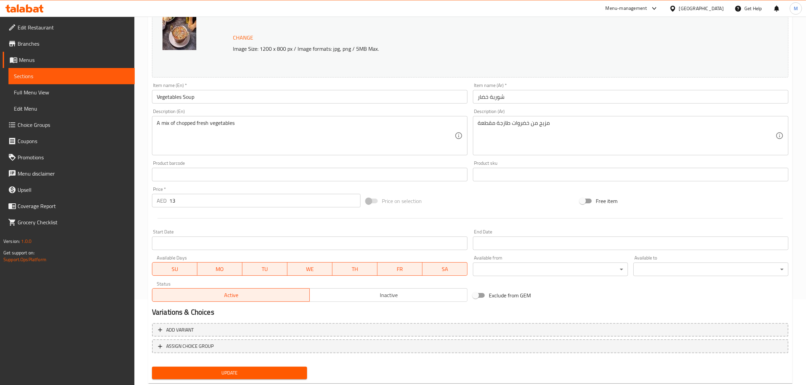
scroll to position [102, 0]
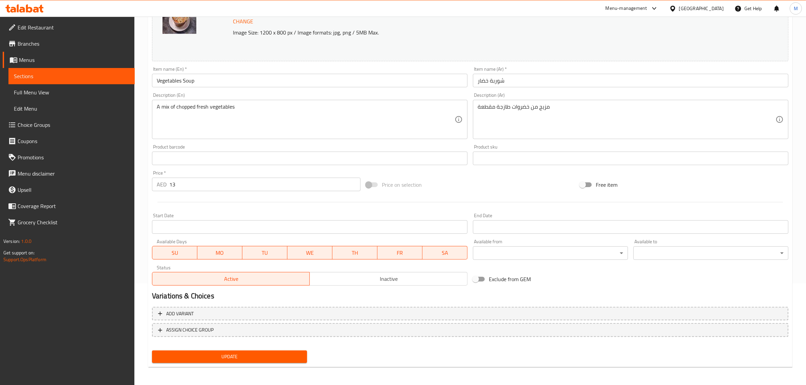
click at [255, 354] on span "Update" at bounding box center [229, 357] width 144 height 8
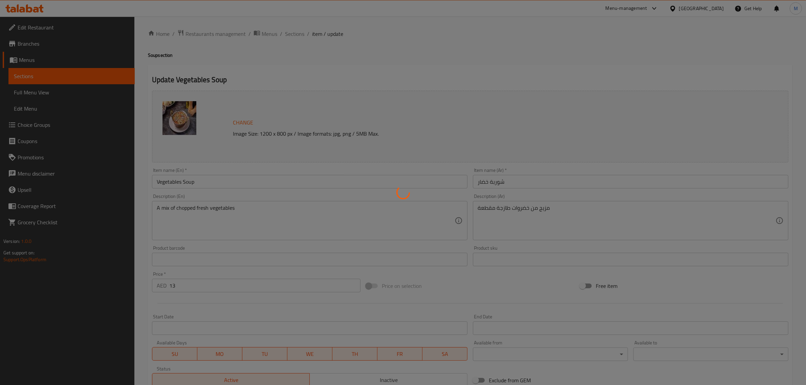
scroll to position [0, 0]
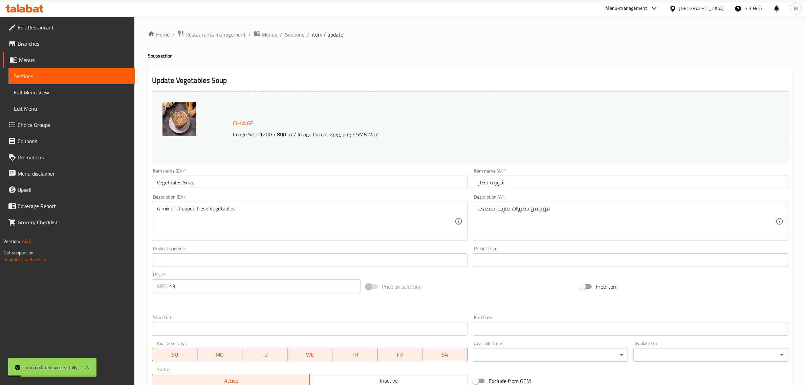
click at [300, 33] on span "Sections" at bounding box center [294, 34] width 19 height 8
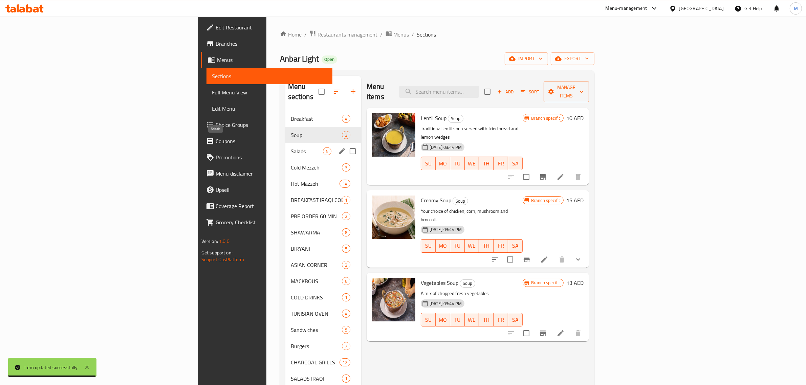
click at [291, 147] on span "Salads" at bounding box center [307, 151] width 32 height 8
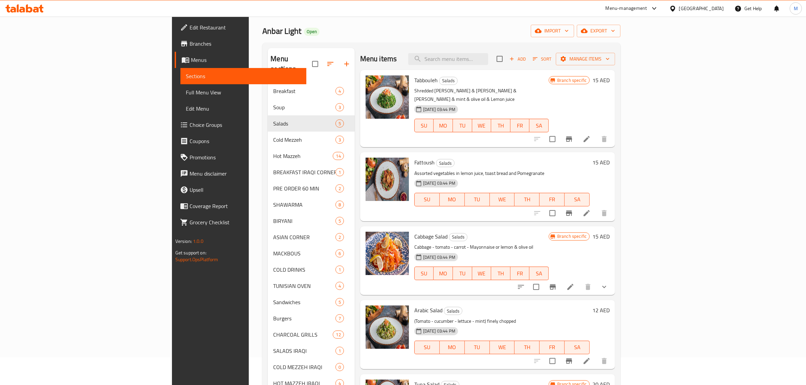
scroll to position [16, 0]
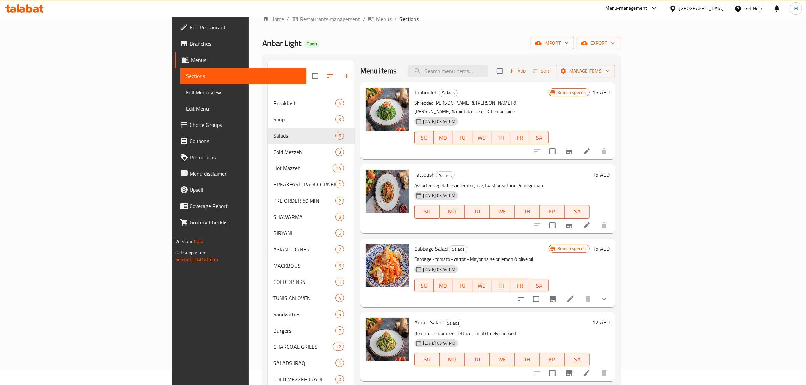
click at [554, 189] on div "13-08-2025 03:44 PM SU MO TU WE TH FR SA" at bounding box center [502, 207] width 181 height 37
click at [527, 72] on span "Add" at bounding box center [518, 71] width 18 height 8
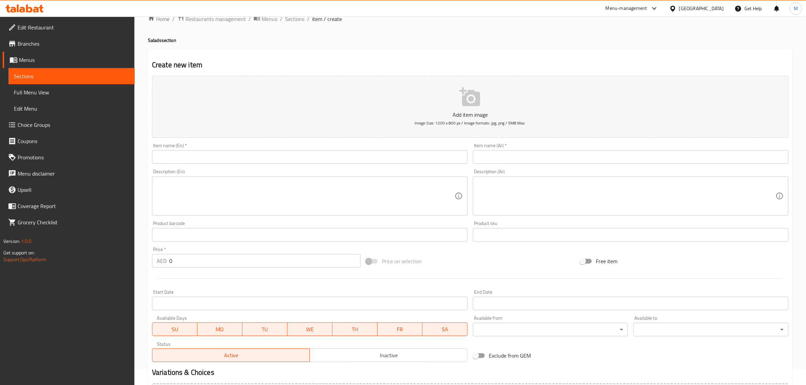
click at [314, 156] on input "text" at bounding box center [310, 157] width 316 height 14
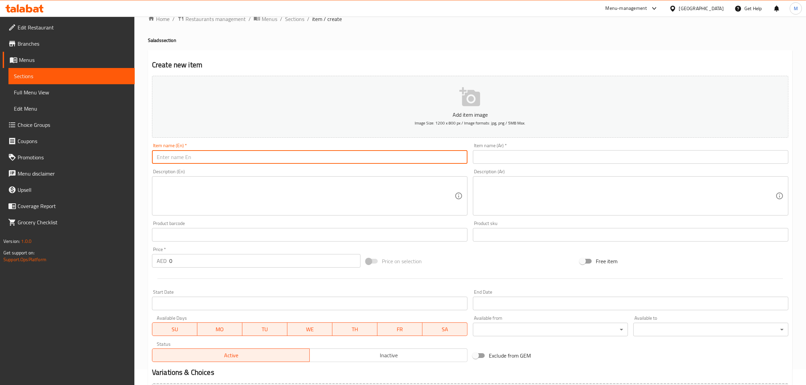
paste input "YOGURT WITH CUCUMBER"
click at [347, 161] on input "Yogurt with Cucumber" at bounding box center [310, 157] width 316 height 14
type input "Yogurt with Cucumber Salad"
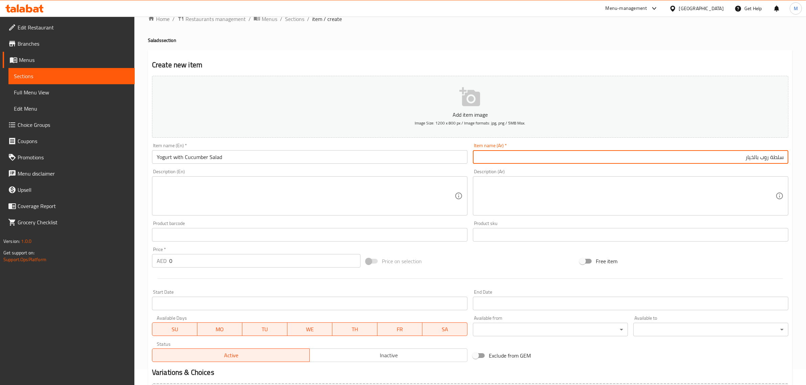
type input "سلطة روب بالخيار"
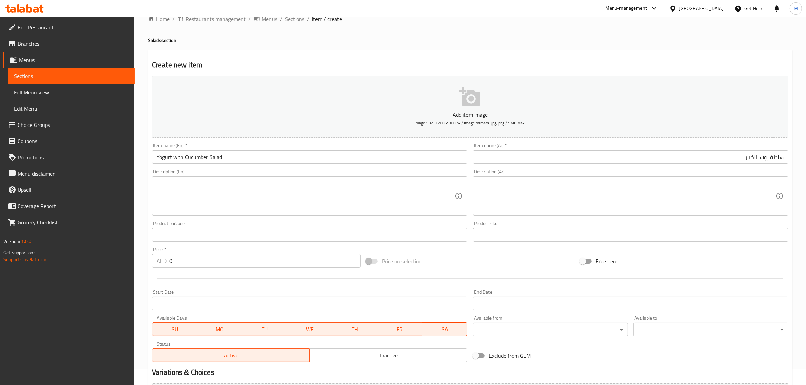
click at [420, 197] on textarea at bounding box center [306, 196] width 298 height 32
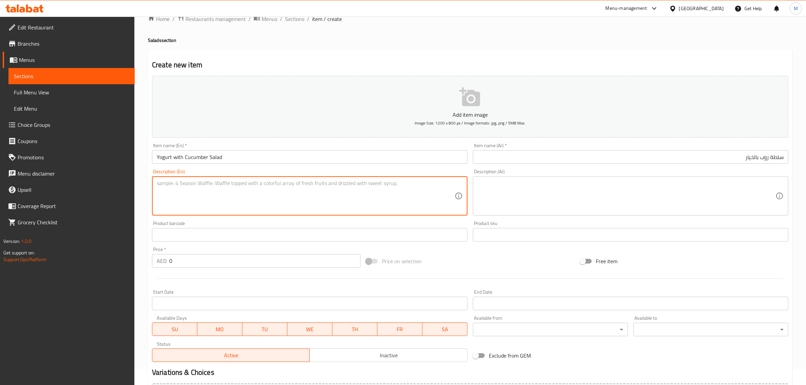
paste textarea "Yogurt with Cucumber is a cool, creamy blend of thick yogurt and crisp cucumber…"
type textarea "Yogurt with Cucumber is a cool, creamy blend of thick yogurt and crisp cucumber…"
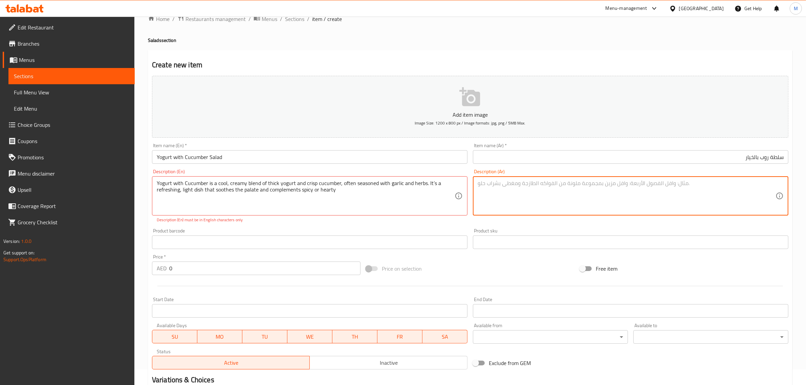
click at [662, 205] on textarea at bounding box center [627, 196] width 298 height 32
paste textarea "الزبادي بالخيار مزيجٌ كريميٌّ باردٌ من الزبادي الكثيف والخيار المقرمش، وغالبًا …"
drag, startPoint x: 764, startPoint y: 192, endPoint x: 772, endPoint y: 192, distance: 8.2
click at [772, 192] on textarea "الزبادي بالخيار مزيجٌ كريميٌّ باردٌ من الزبادي الكثيف والخيار المقرمش، وغالبًا …" at bounding box center [627, 196] width 298 height 32
type textarea "الزبادي بالخيار مزيجٌ كريميٌّ باردٌ من الزبادي الكثيف والخيار المقرمش، وغالبًا …"
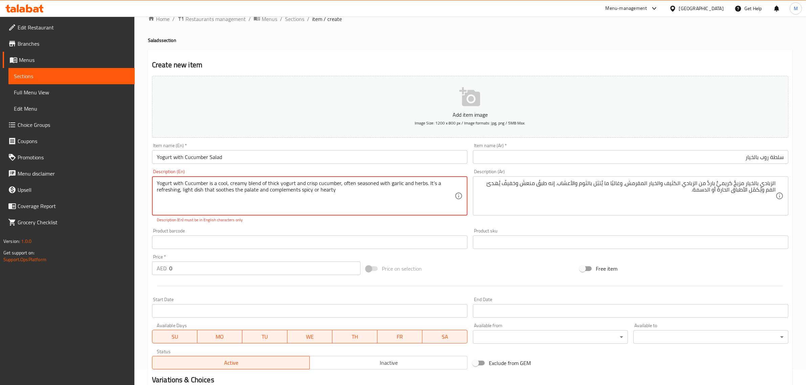
drag, startPoint x: 429, startPoint y: 184, endPoint x: 434, endPoint y: 190, distance: 8.1
click at [431, 184] on textarea "Yogurt with Cucumber is a cool, creamy blend of thick yogurt and crisp cucumber…" at bounding box center [306, 196] width 298 height 32
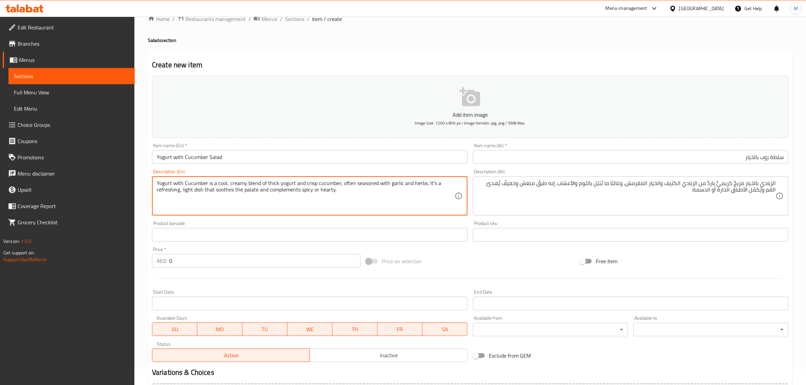
type textarea "Yogurt with Cucumber is a cool, creamy blend of thick yogurt and crisp cucumber…"
click at [475, 263] on div "Price on selection" at bounding box center [470, 261] width 214 height 18
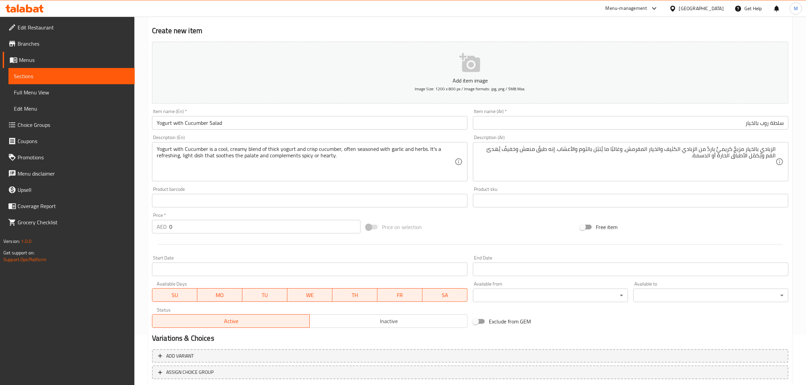
scroll to position [92, 0]
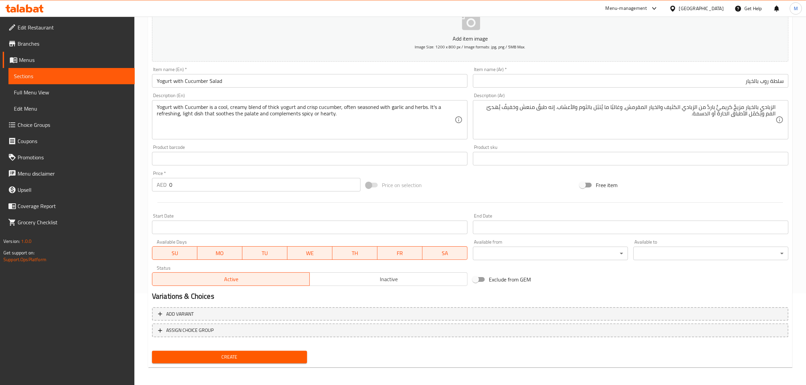
click at [238, 358] on span "Create" at bounding box center [229, 357] width 144 height 8
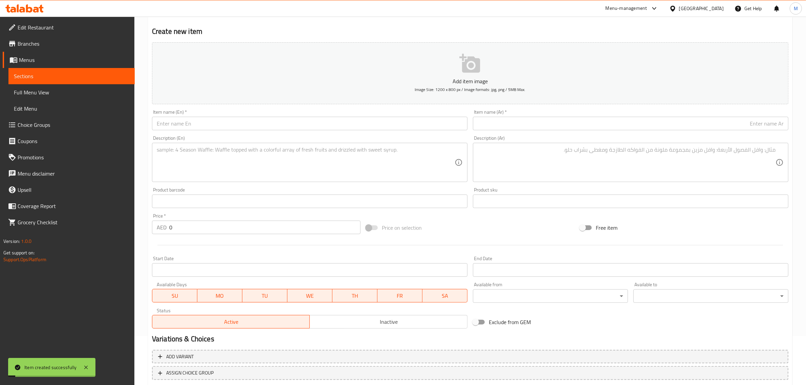
scroll to position [0, 0]
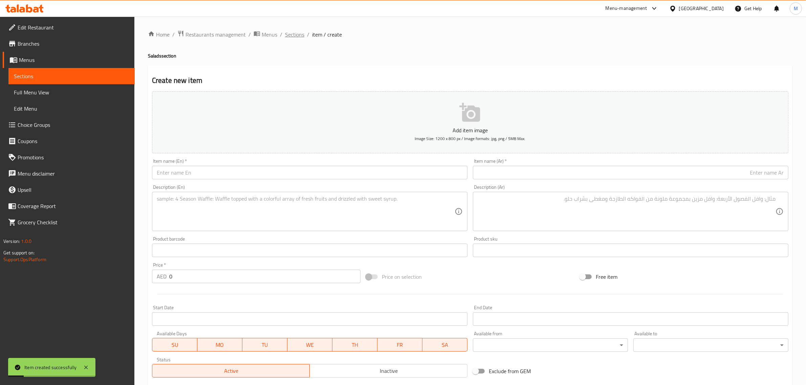
click at [293, 35] on span "Sections" at bounding box center [294, 34] width 19 height 8
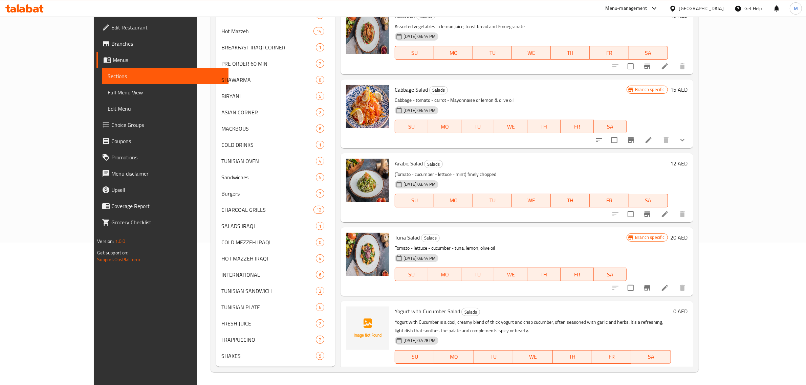
scroll to position [36, 0]
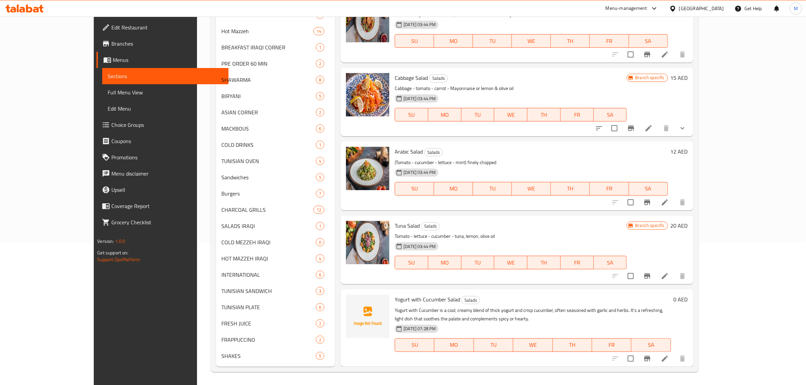
click at [688, 299] on h6 "0 AED" at bounding box center [681, 299] width 14 height 9
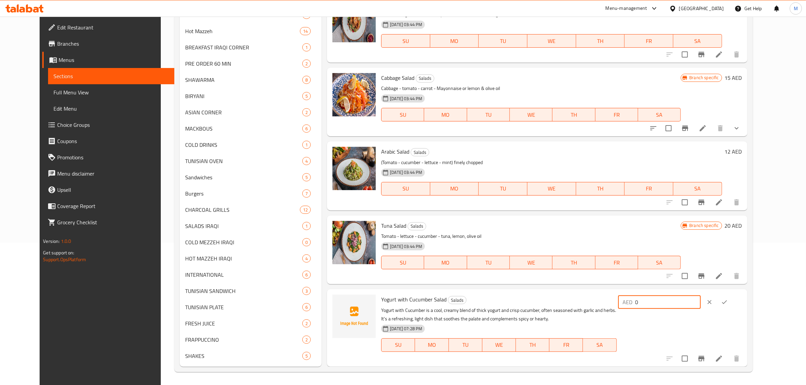
drag, startPoint x: 720, startPoint y: 302, endPoint x: 668, endPoint y: 306, distance: 51.7
click at [668, 307] on div "AED 0 ​" at bounding box center [659, 303] width 83 height 14
type input "10"
click at [732, 301] on button "ok" at bounding box center [724, 302] width 15 height 15
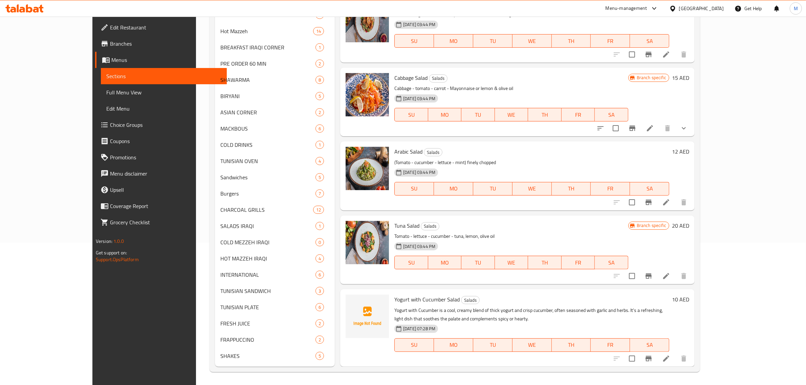
click at [525, 233] on p "Tomato - lettuce - cucumber - tuna, lemon, olive oil" at bounding box center [511, 236] width 234 height 8
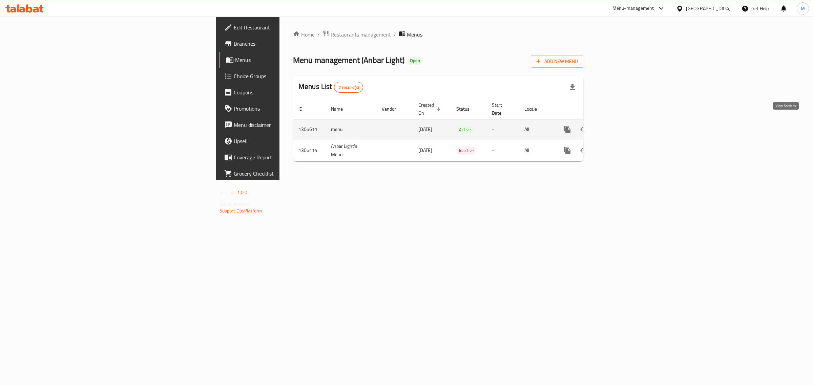
click at [624, 124] on link "enhanced table" at bounding box center [616, 130] width 16 height 16
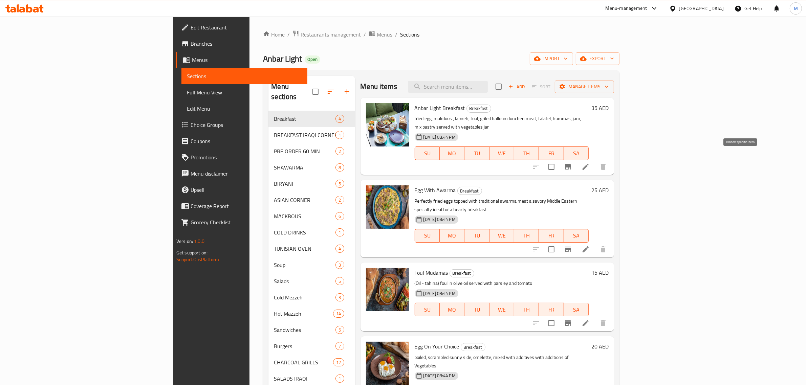
click at [571, 164] on icon "Branch-specific-item" at bounding box center [568, 166] width 6 height 5
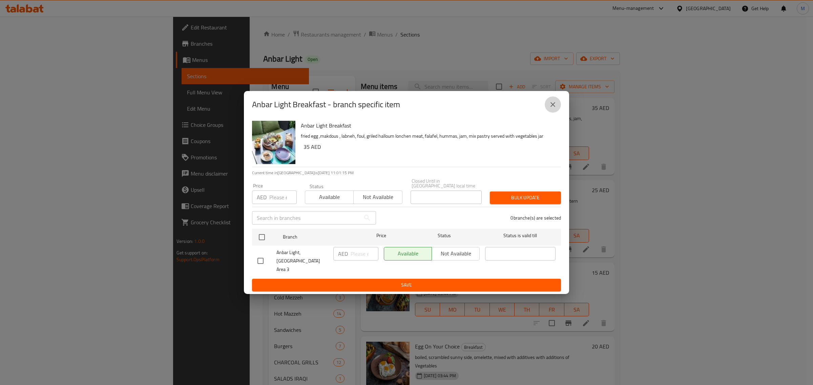
click at [554, 107] on icon "close" at bounding box center [552, 104] width 5 height 5
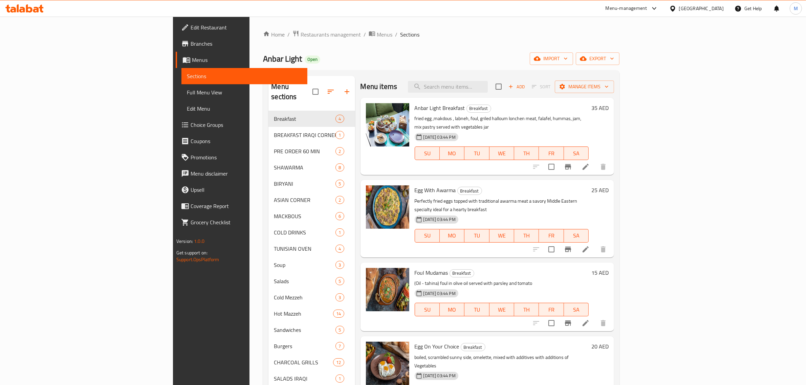
click at [187, 90] on span "Full Menu View" at bounding box center [244, 92] width 115 height 8
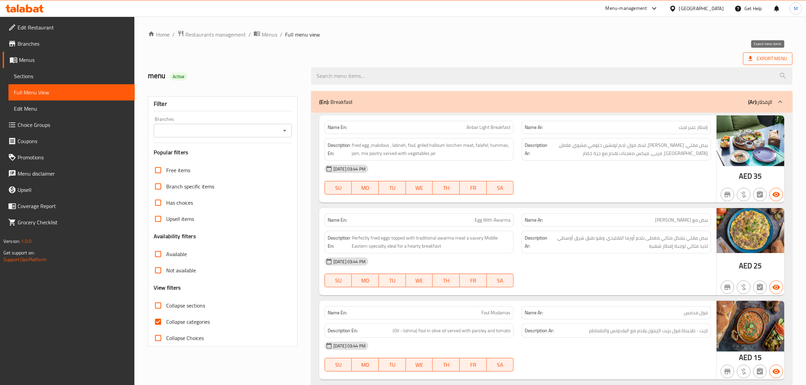
click at [761, 57] on span "Export Menu" at bounding box center [768, 59] width 39 height 8
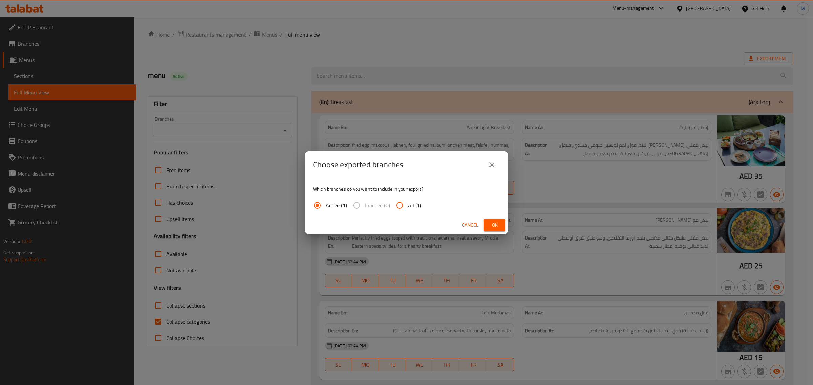
click at [499, 226] on span "Ok" at bounding box center [494, 225] width 11 height 8
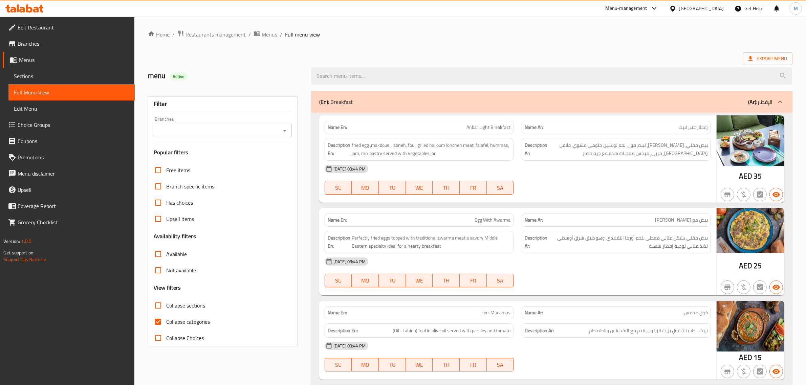
click at [434, 62] on div "menu Active" at bounding box center [470, 76] width 653 height 30
drag, startPoint x: 691, startPoint y: 220, endPoint x: 668, endPoint y: 222, distance: 23.7
click at [668, 222] on p "Name Ar: بيض مع أوارما" at bounding box center [616, 220] width 183 height 7
copy span "أوارما"
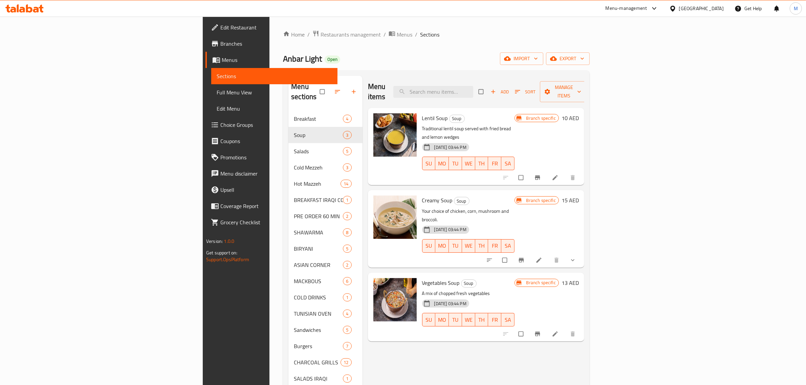
click at [220, 122] on span "Choice Groups" at bounding box center [276, 125] width 112 height 8
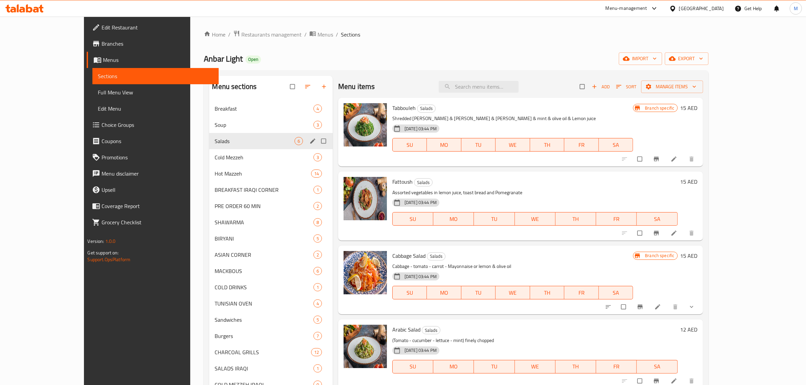
click at [309, 141] on icon "edit" at bounding box center [312, 141] width 7 height 7
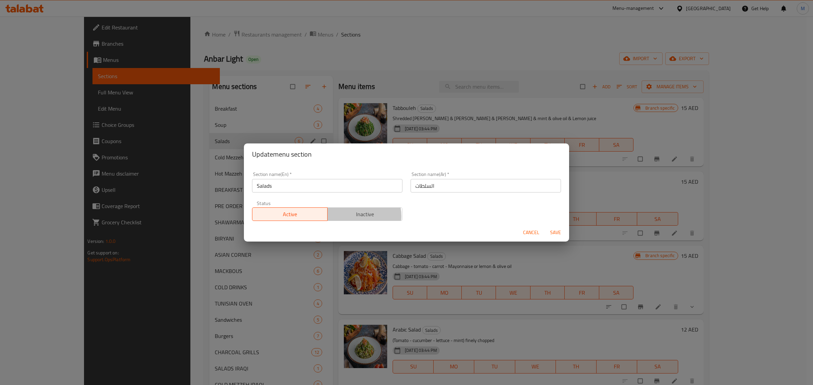
click at [353, 217] on span "Inactive" at bounding box center [365, 215] width 70 height 10
click at [562, 232] on span "Save" at bounding box center [555, 233] width 16 height 8
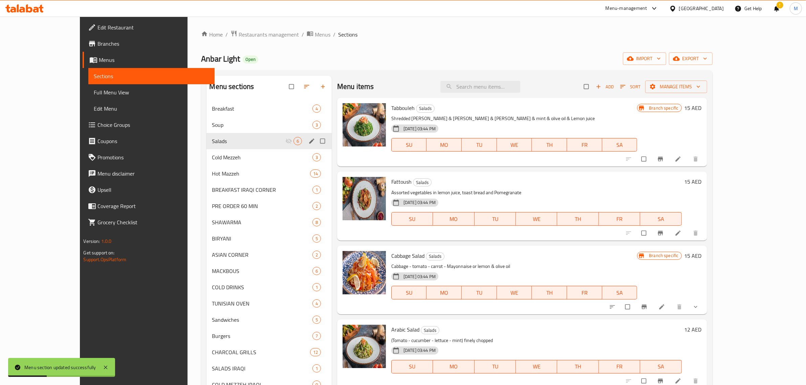
click at [626, 85] on icon "button" at bounding box center [623, 86] width 7 height 7
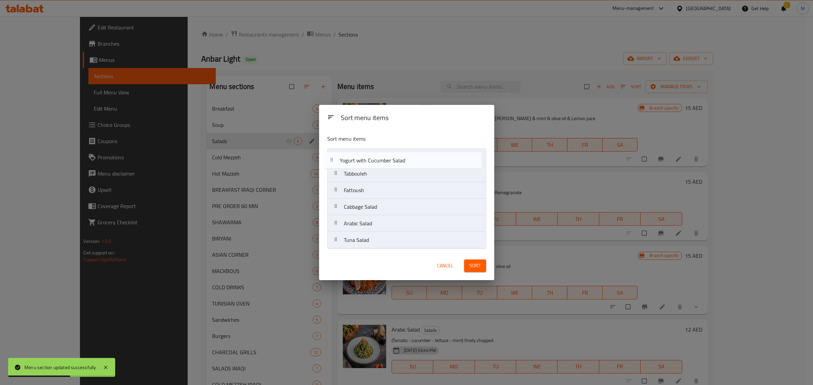
drag, startPoint x: 394, startPoint y: 244, endPoint x: 389, endPoint y: 158, distance: 86.2
click at [389, 158] on nav "Tabbouleh Fattoush Cabbage Salad Arabic Salad Tuna Salad Yogurt with Cucumber S…" at bounding box center [406, 199] width 159 height 100
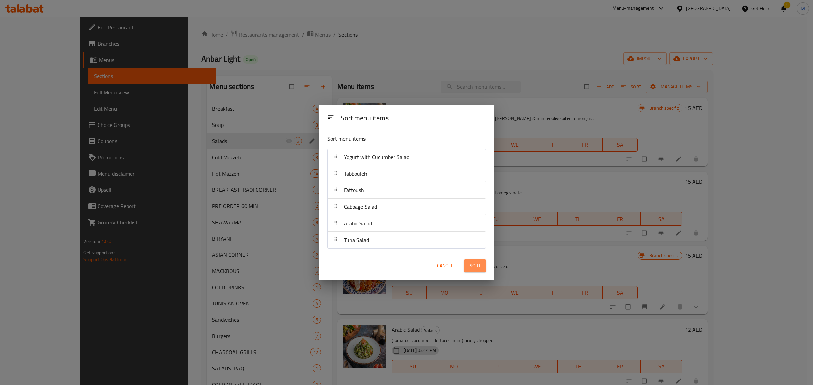
click at [479, 265] on span "Sort" at bounding box center [474, 266] width 11 height 8
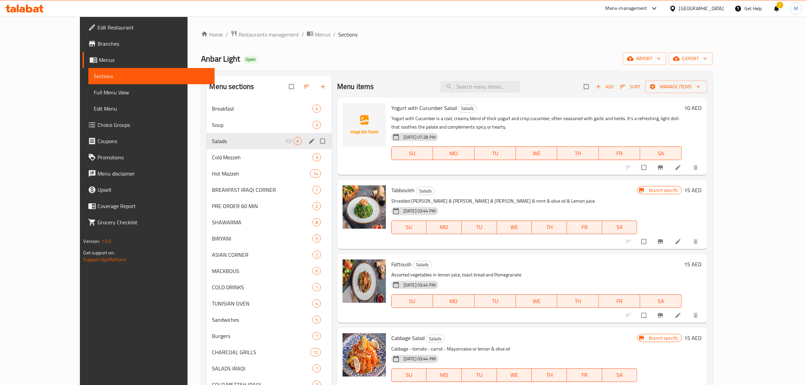
click at [538, 203] on p "Shredded [PERSON_NAME] & [PERSON_NAME] & [PERSON_NAME] & mint & olive oil & Lem…" at bounding box center [514, 201] width 246 height 8
click at [663, 241] on icon "Branch-specific-item" at bounding box center [660, 241] width 5 height 4
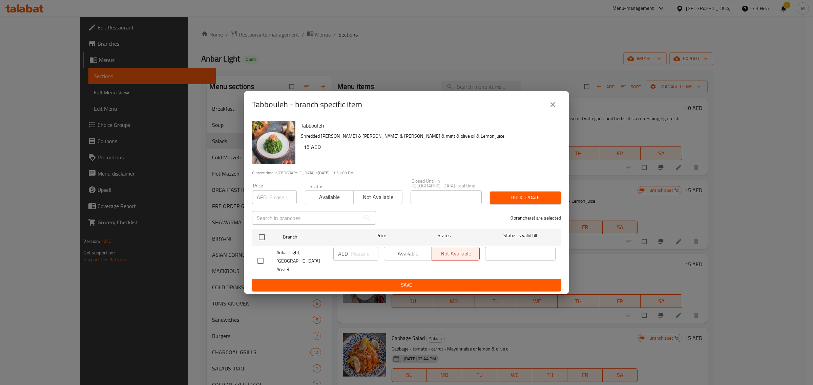
click at [263, 264] on input "checkbox" at bounding box center [260, 261] width 14 height 14
checkbox input "true"
click at [364, 259] on input "number" at bounding box center [364, 254] width 28 height 14
type input "15"
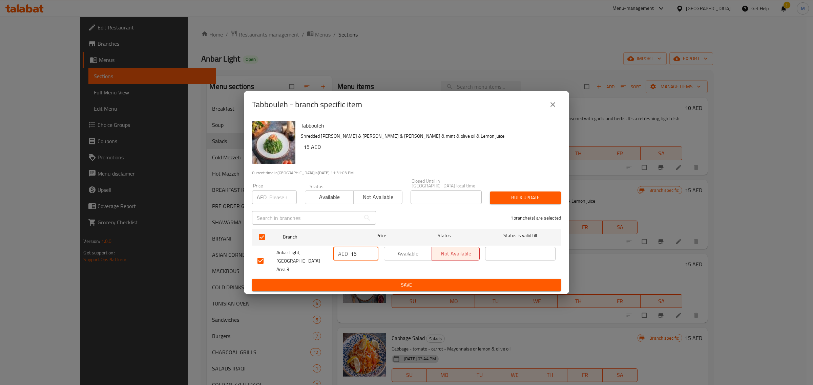
click at [394, 281] on span "Save" at bounding box center [406, 285] width 298 height 8
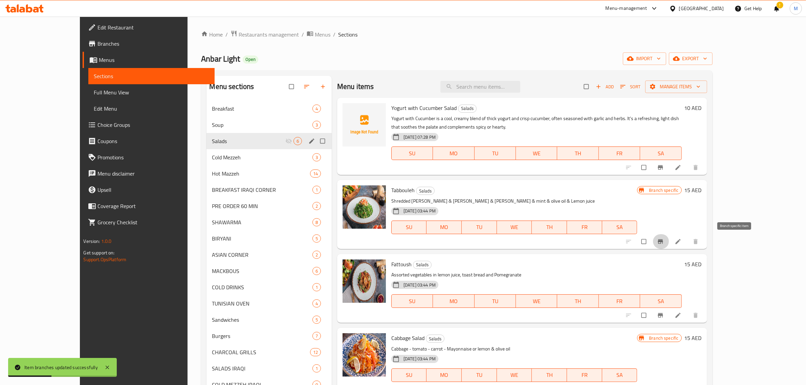
click at [663, 241] on icon "Branch-specific-item" at bounding box center [660, 241] width 5 height 4
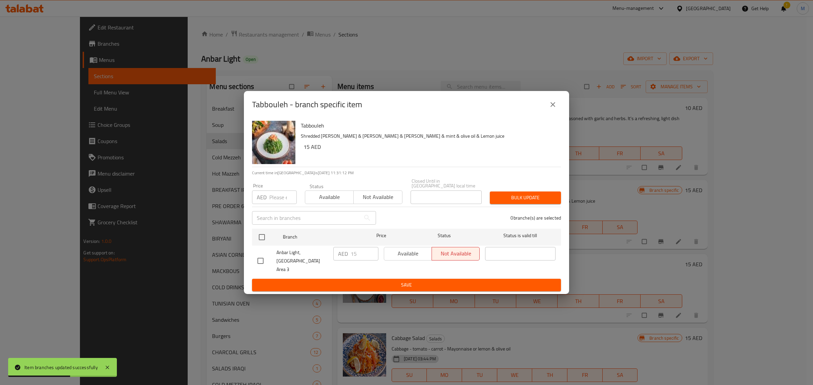
click at [551, 109] on icon "close" at bounding box center [553, 105] width 8 height 8
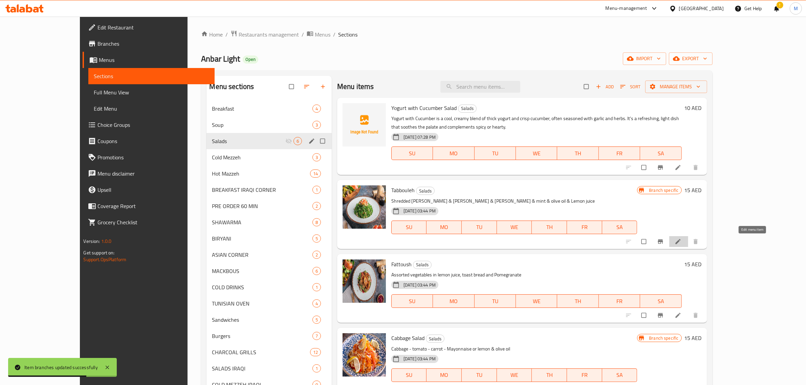
click at [681, 243] on icon at bounding box center [678, 241] width 5 height 5
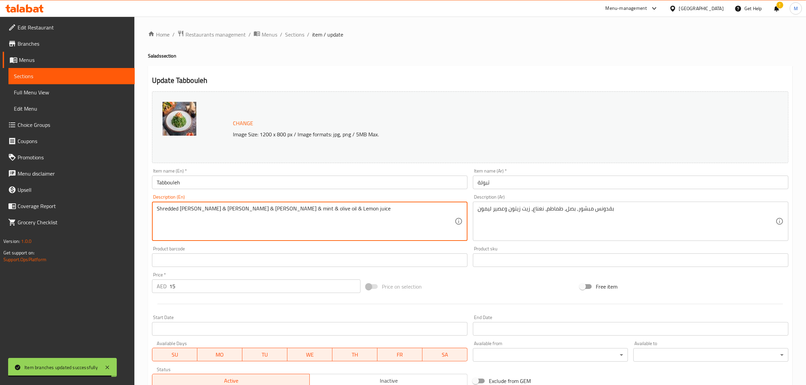
paste textarea "Shredded [PERSON_NAME] & [PERSON_NAME] & [PERSON_NAME] & mint & olive oil & Lem…"
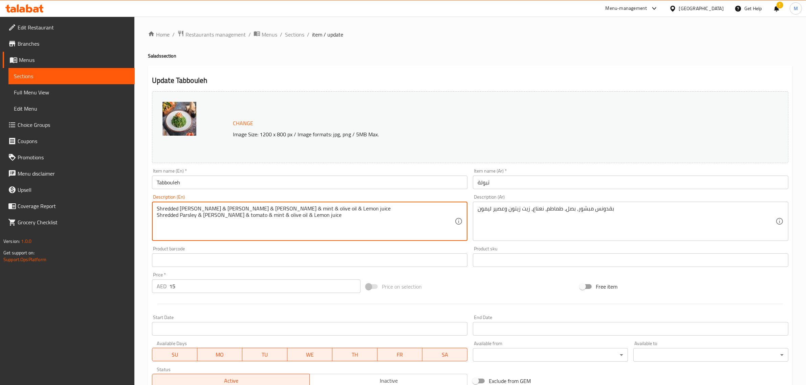
paste textarea
paste textarea "Shredded parsley, onion, tomato, mint, olive oil and lemon juice."
click at [283, 209] on textarea "Shredded [PERSON_NAME] & [PERSON_NAME] & [PERSON_NAME] & mint & olive oil & Lem…" at bounding box center [306, 222] width 298 height 32
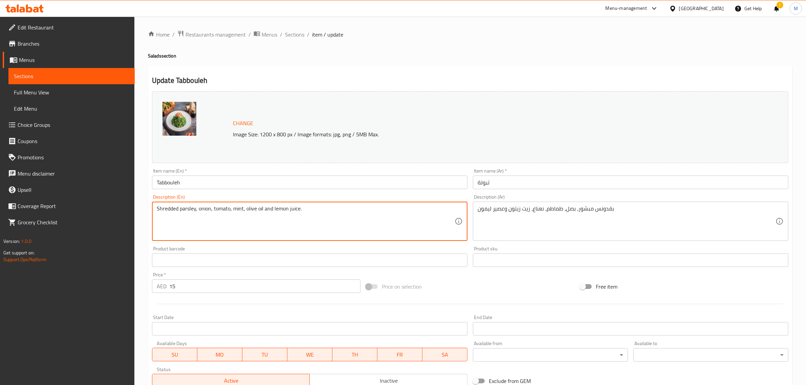
type textarea "Shredded parsley, onion, tomato, mint, olive oil and lemon juice."
click at [364, 213] on textarea "Shredded parsley, onion, tomato, mint, olive oil and lemon juice." at bounding box center [306, 222] width 298 height 32
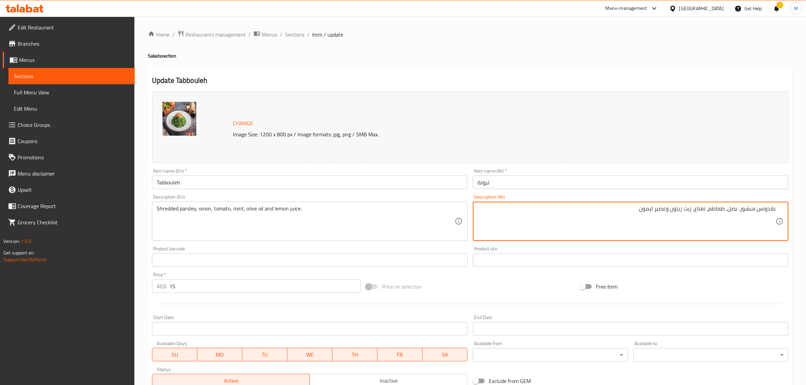
paste textarea "بقدونس مفروم، بصل، طماطم، نعناع، زيت زيتون، وعصير ليمون."
drag, startPoint x: 756, startPoint y: 207, endPoint x: 742, endPoint y: 209, distance: 14.3
click at [742, 209] on textarea "بقدونس مبشور، بصل، طماطم، نعناع، زيت زيتون وعصير ليمون بقدونس مفروم، بصل، طماطم…" at bounding box center [627, 222] width 298 height 32
drag, startPoint x: 742, startPoint y: 215, endPoint x: 755, endPoint y: 215, distance: 13.9
click at [755, 215] on textarea "بقدونس مبشور، بصل، طماطم، نعناع، زيت زيتون وعصير ليمون بقدونس مفروم، بصل، طماطم…" at bounding box center [627, 222] width 298 height 32
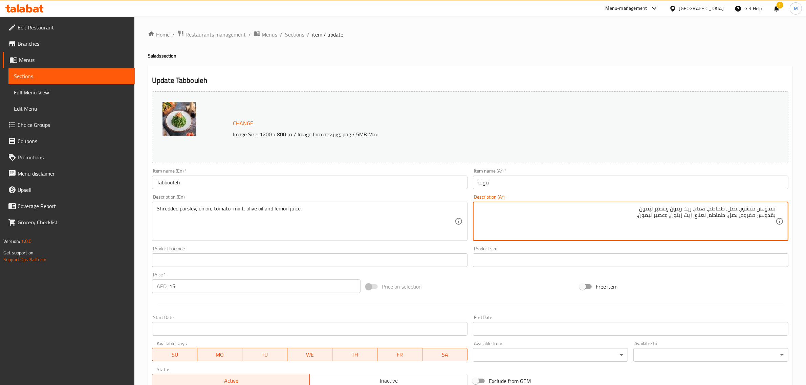
paste textarea "بشور"
click at [757, 209] on textarea "بقدونس مبشور، بصل، طماطم، نعناع، زيت زيتون وعصير ليمون بقدونس مبشور، بصل، طماطم…" at bounding box center [627, 222] width 298 height 32
type textarea "بقدونس مبشور، بصل، طماطم، نعناع، زيت زيتون، وعصير ليمون."
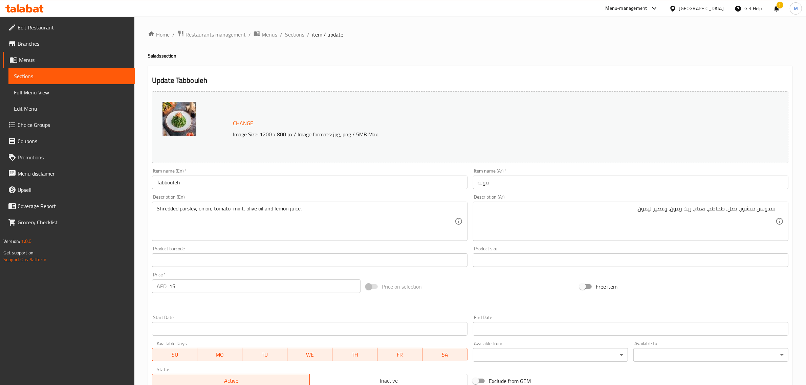
click at [480, 288] on div "Price on selection" at bounding box center [470, 287] width 214 height 18
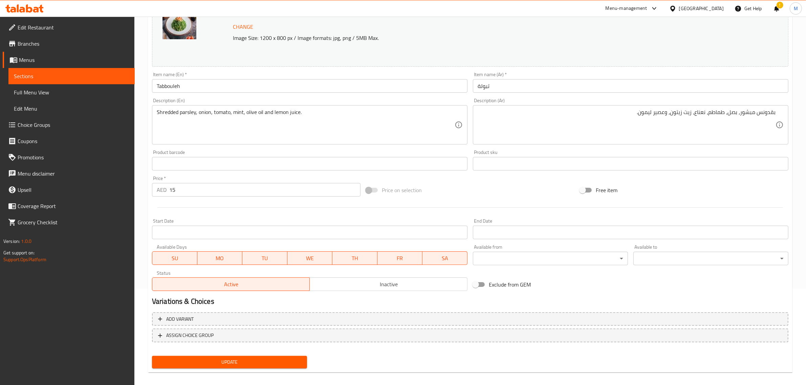
scroll to position [102, 0]
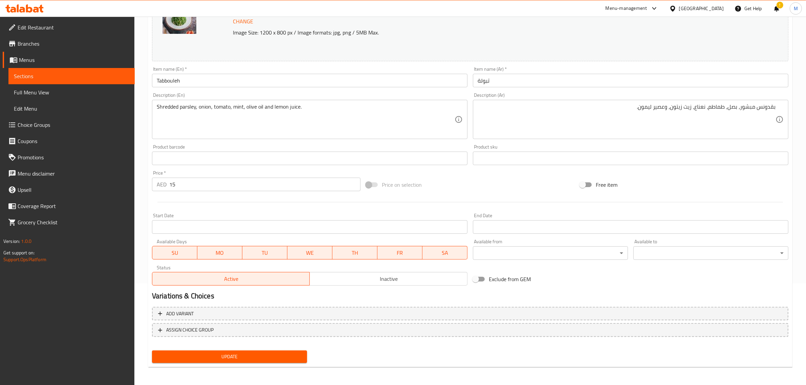
click at [260, 356] on span "Update" at bounding box center [229, 357] width 144 height 8
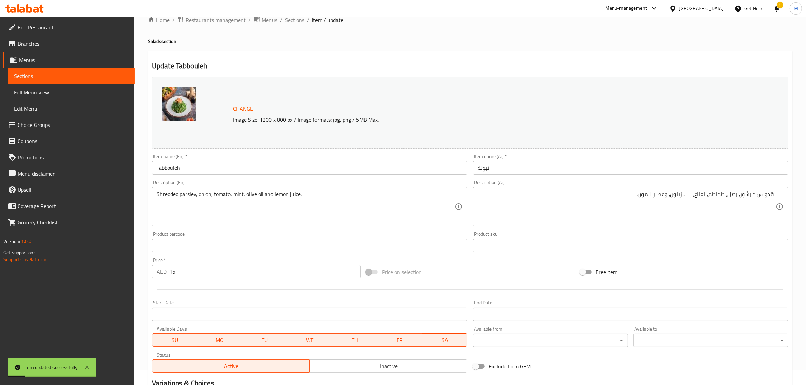
scroll to position [0, 0]
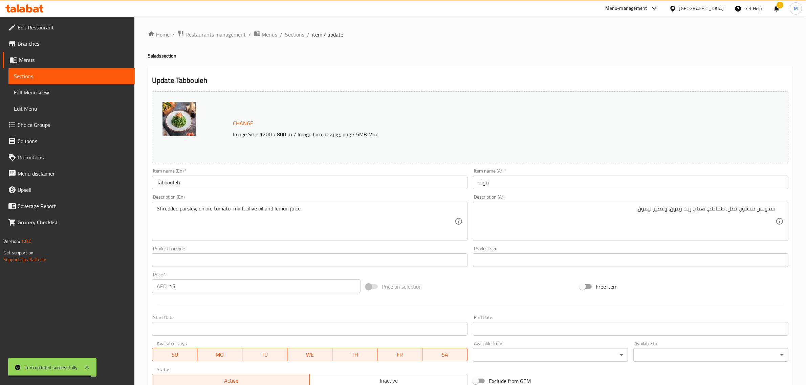
click at [290, 33] on span "Sections" at bounding box center [294, 34] width 19 height 8
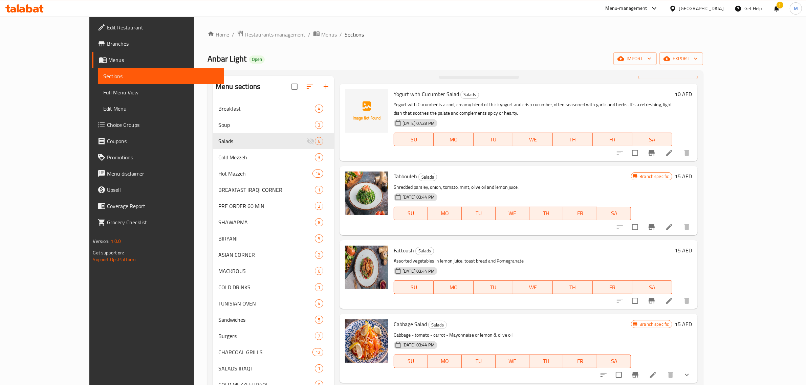
scroll to position [36, 0]
